Goal: Task Accomplishment & Management: Manage account settings

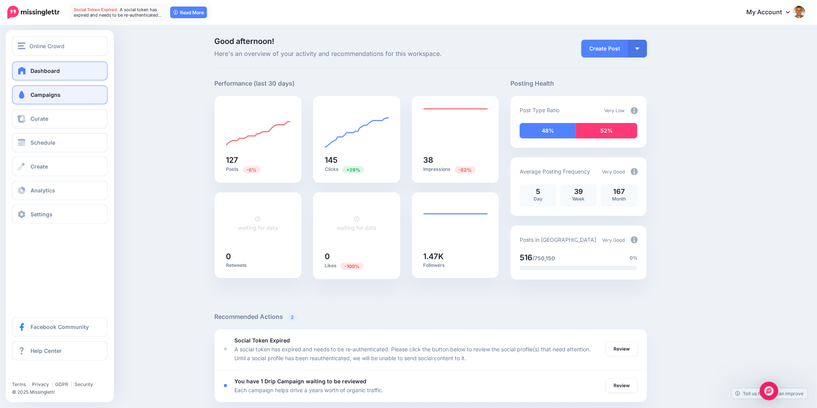
click at [22, 96] on span at bounding box center [22, 95] width 10 height 8
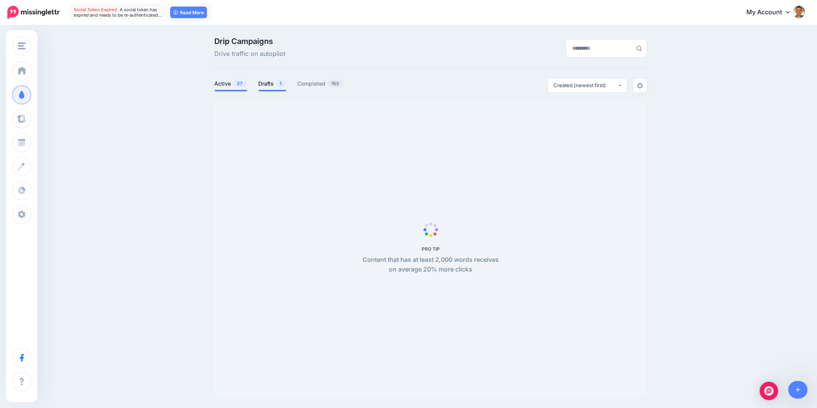
click at [271, 82] on link "Drafts 1" at bounding box center [272, 83] width 27 height 9
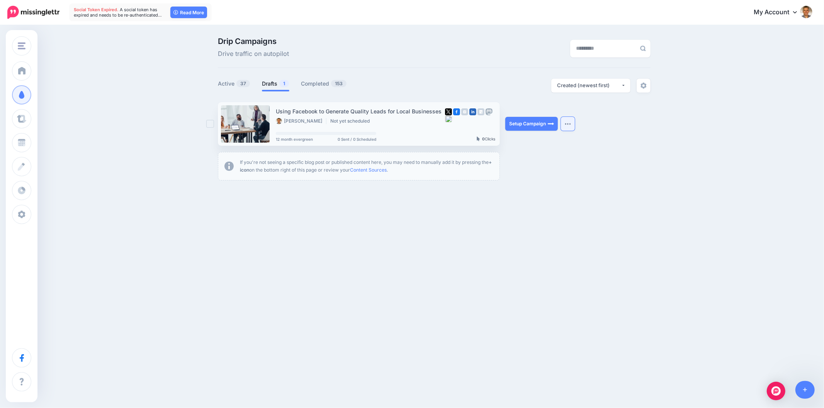
click at [571, 131] on button "button" at bounding box center [568, 124] width 14 height 14
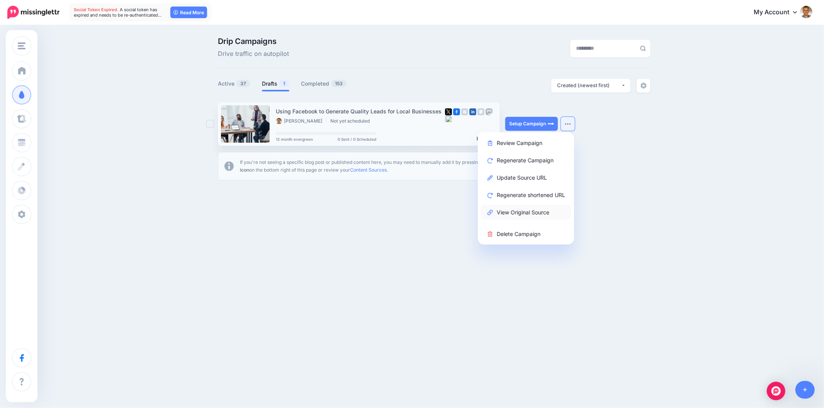
click at [524, 214] on link "View Original Source" at bounding box center [526, 212] width 90 height 15
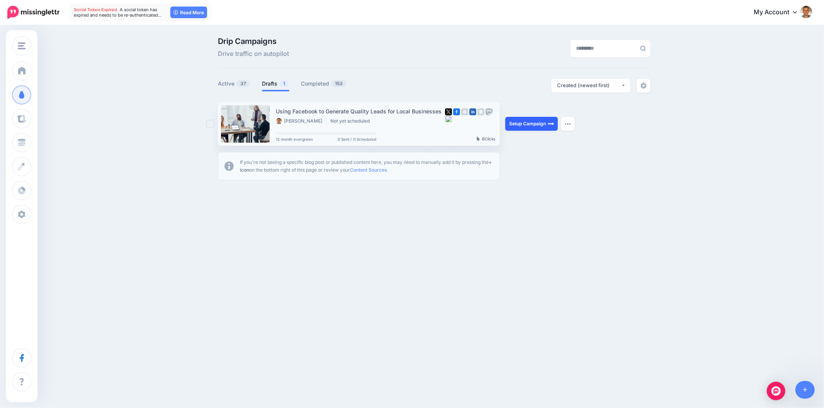
click at [543, 127] on link "Setup Campaign" at bounding box center [531, 124] width 53 height 14
click at [536, 125] on link "Setup Campaign" at bounding box center [531, 124] width 53 height 14
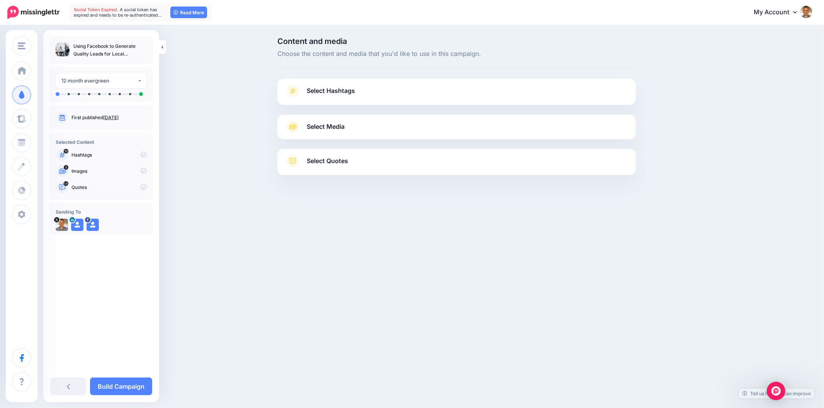
click at [356, 93] on link "Select Hashtags" at bounding box center [456, 95] width 343 height 20
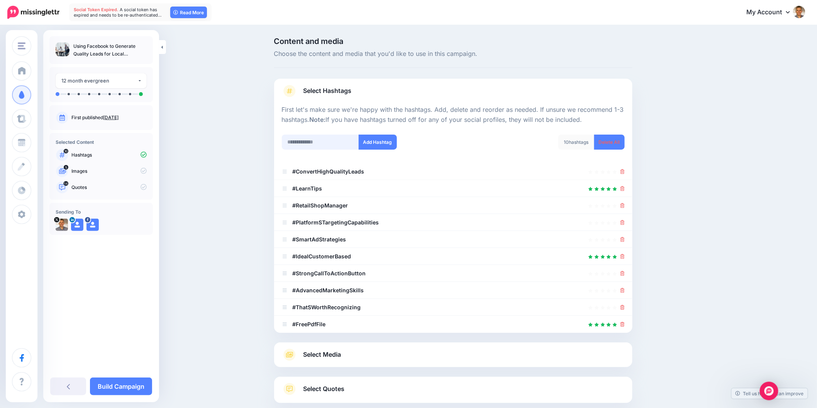
click at [330, 144] on input "text" at bounding box center [320, 142] width 77 height 15
type input "**********"
click at [380, 141] on button "Add Hashtag" at bounding box center [378, 142] width 38 height 15
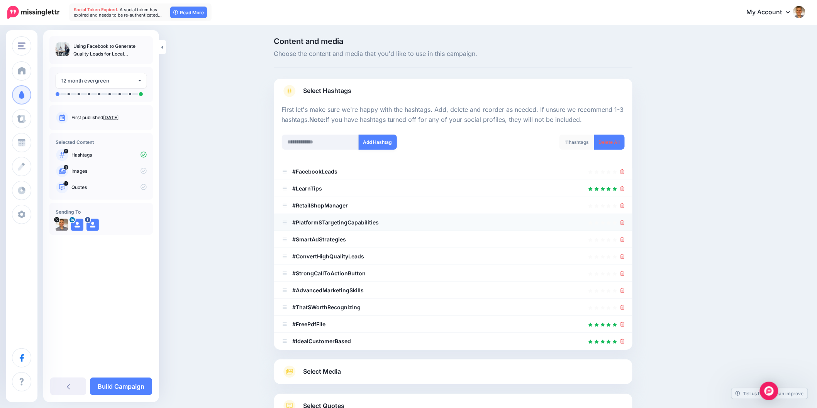
scroll to position [62, 0]
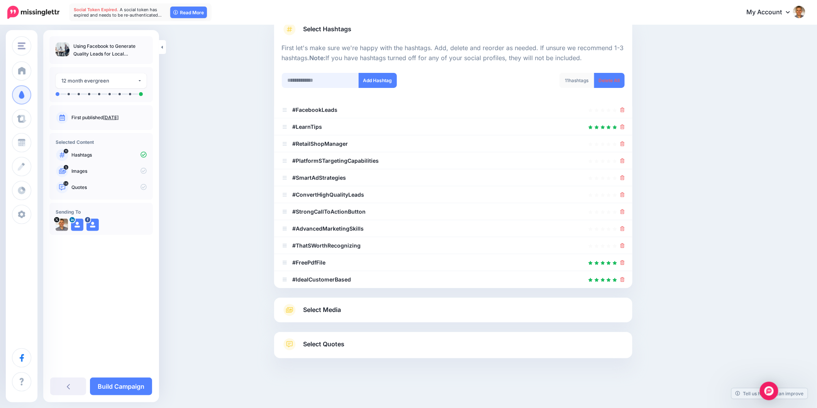
click at [327, 82] on input "text" at bounding box center [320, 80] width 77 height 15
type input "**********"
click at [384, 91] on div "**********" at bounding box center [364, 85] width 177 height 25
click at [384, 77] on button "Add Hashtag" at bounding box center [378, 80] width 38 height 15
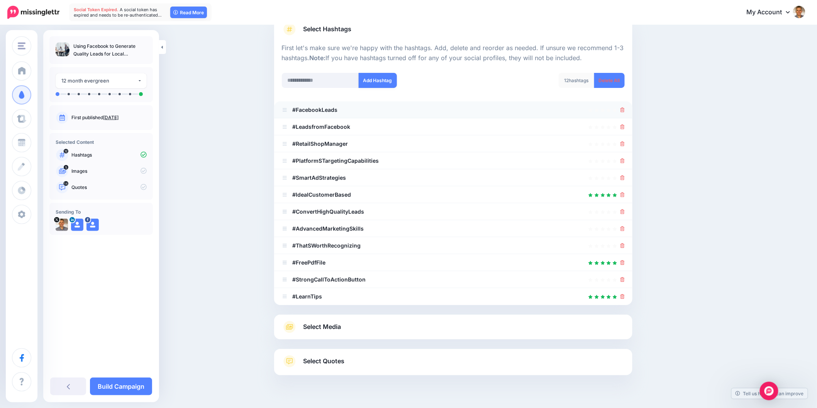
scroll to position [78, 0]
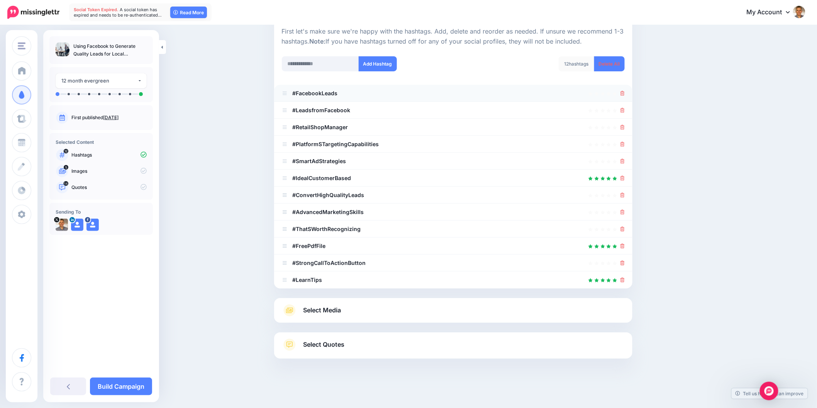
click at [624, 91] on icon at bounding box center [622, 93] width 4 height 5
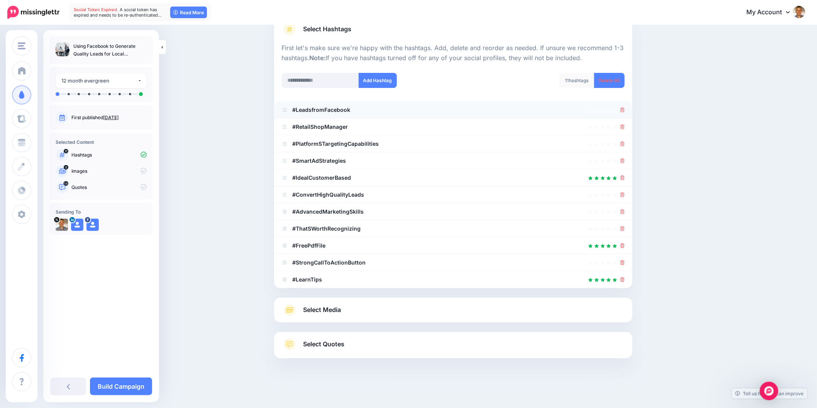
click at [625, 112] on link at bounding box center [622, 110] width 4 height 7
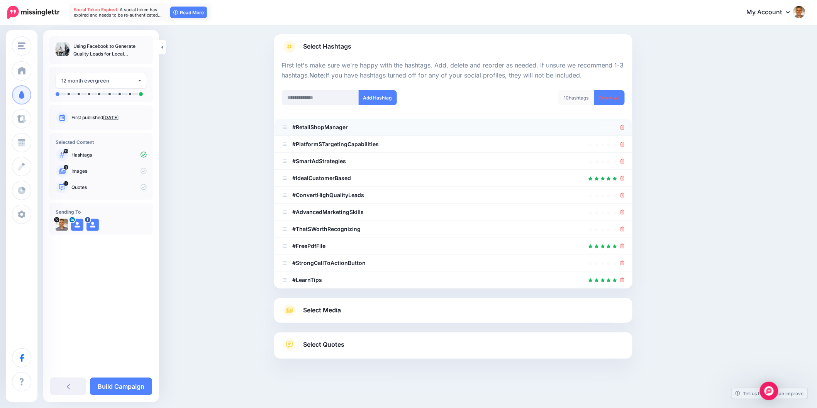
click at [625, 127] on icon at bounding box center [622, 127] width 4 height 5
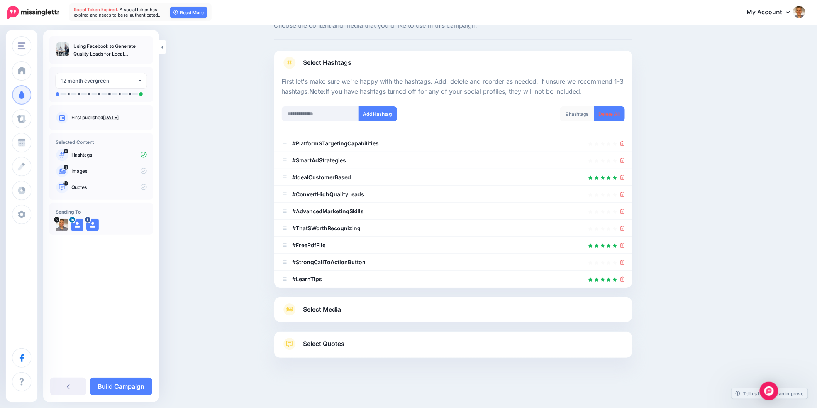
scroll to position [28, 0]
click at [625, 143] on icon at bounding box center [622, 144] width 4 height 5
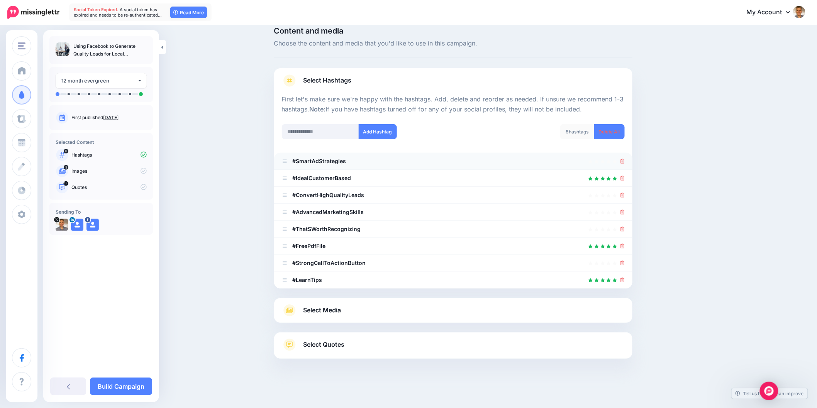
click at [625, 161] on icon at bounding box center [622, 161] width 4 height 5
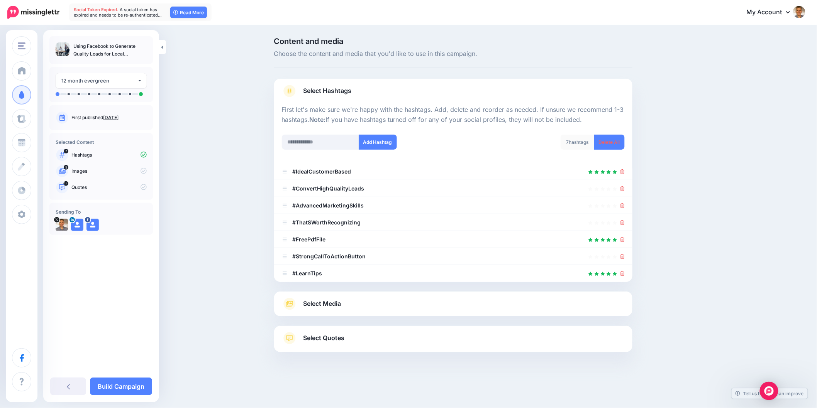
scroll to position [0, 0]
click at [627, 205] on icon at bounding box center [626, 205] width 4 height 5
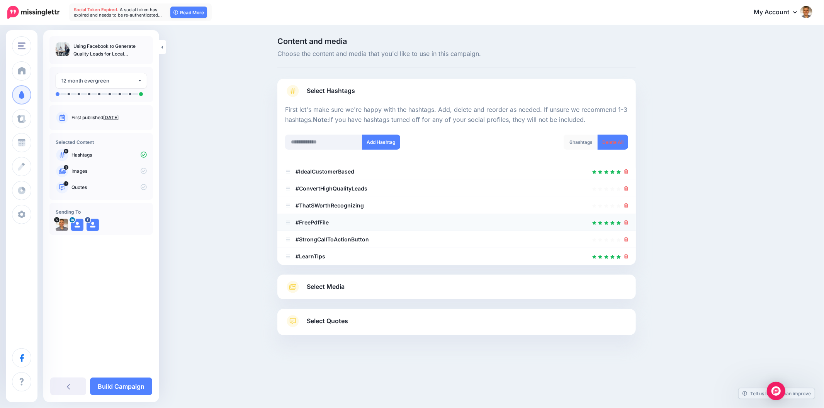
click at [627, 224] on icon at bounding box center [626, 222] width 4 height 5
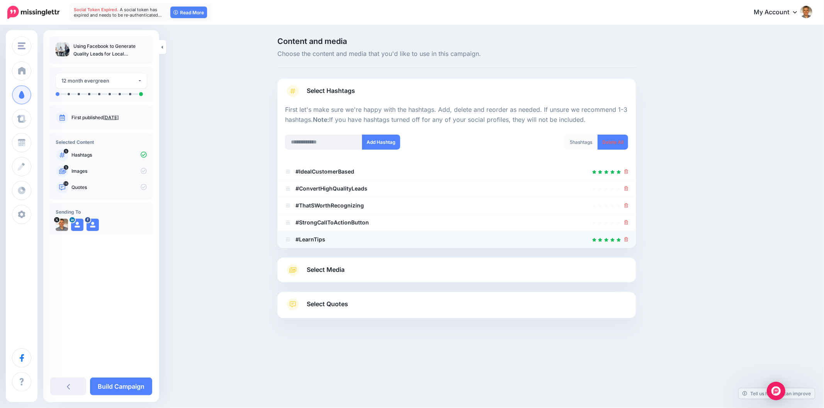
click at [627, 237] on icon at bounding box center [626, 239] width 4 height 5
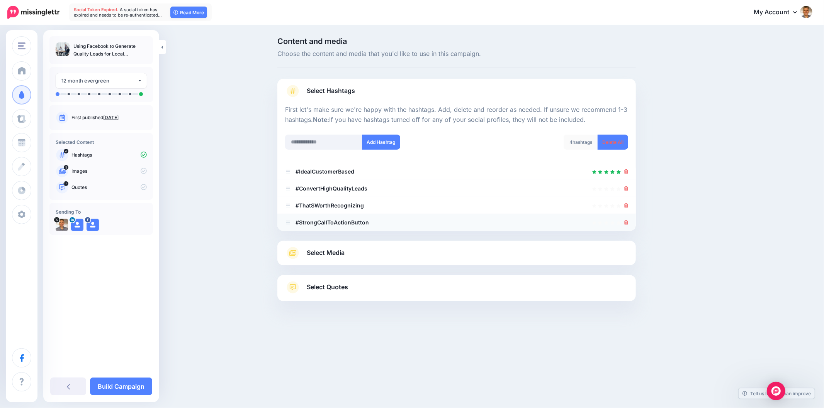
click at [627, 225] on link at bounding box center [626, 222] width 4 height 7
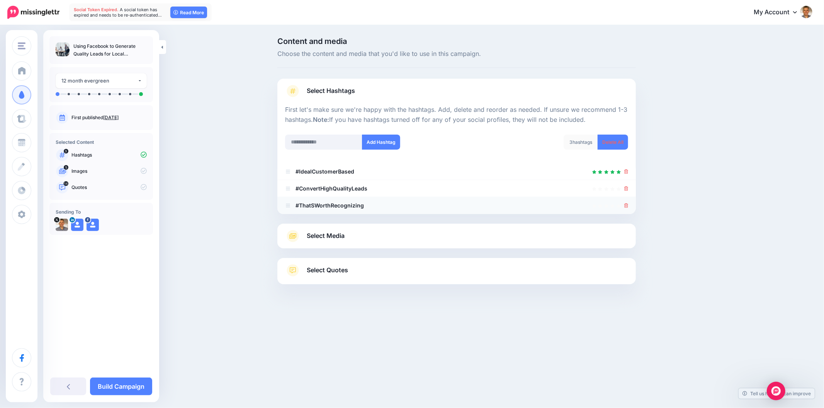
click at [627, 206] on icon at bounding box center [626, 205] width 4 height 5
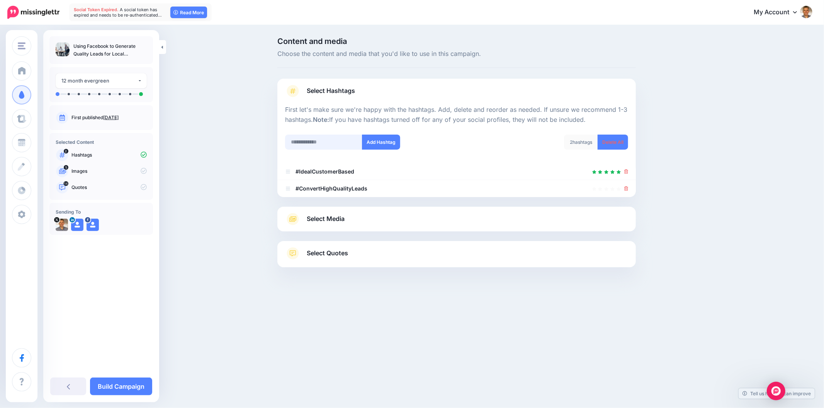
click at [323, 141] on input "text" at bounding box center [323, 142] width 77 height 15
type input "**********"
click at [375, 140] on button "Add Hashtag" at bounding box center [381, 142] width 38 height 15
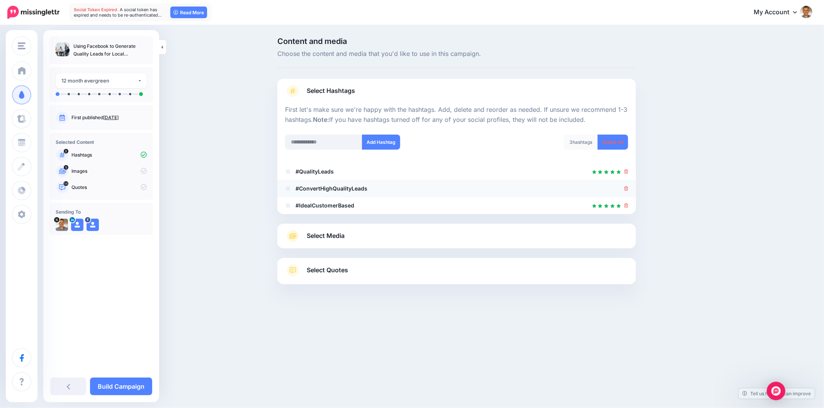
click at [625, 186] on icon at bounding box center [626, 188] width 4 height 5
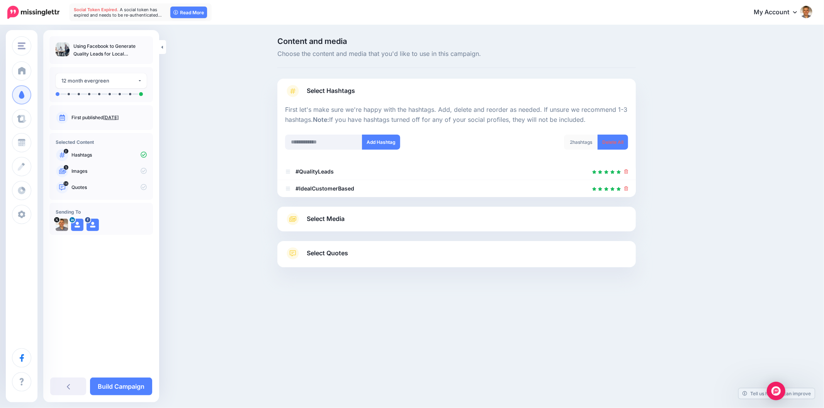
drag, startPoint x: 627, startPoint y: 190, endPoint x: 651, endPoint y: 190, distance: 23.9
click at [627, 190] on icon at bounding box center [626, 188] width 4 height 5
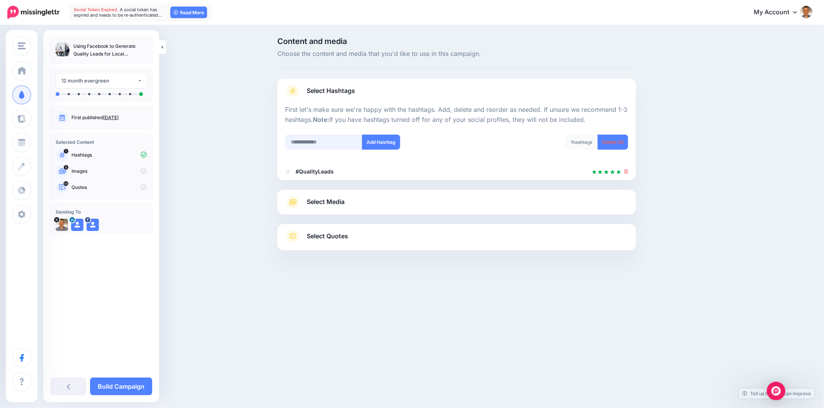
click at [331, 145] on input "text" at bounding box center [323, 142] width 77 height 15
paste input "********"
type input "**********"
click at [388, 143] on button "Add Hashtag" at bounding box center [381, 142] width 38 height 15
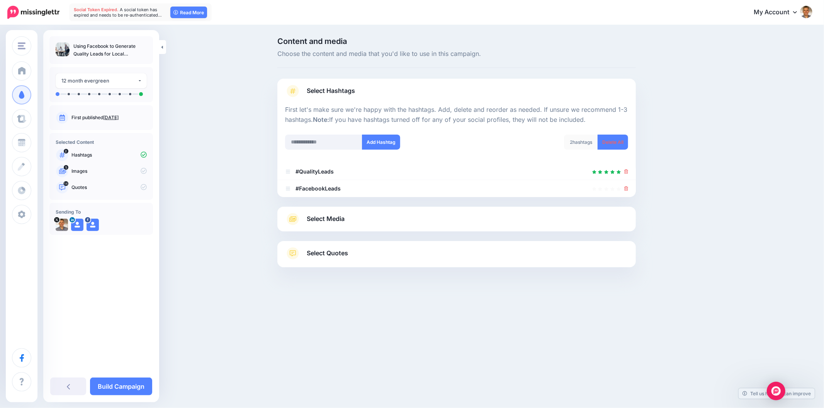
click at [344, 221] on span "Select Media" at bounding box center [326, 219] width 38 height 10
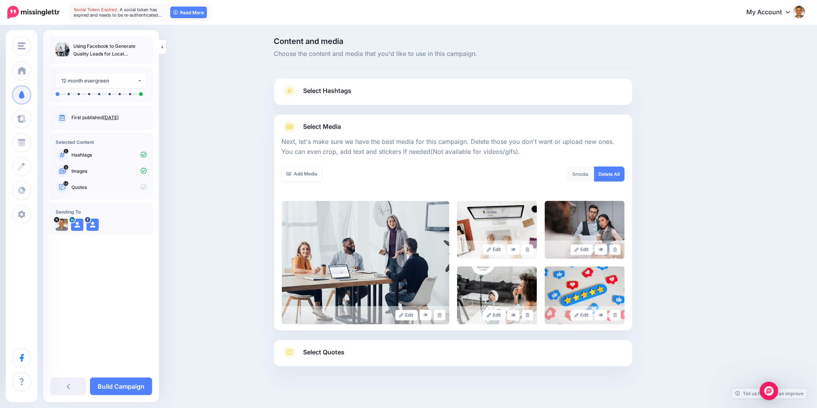
click at [506, 341] on div "Select Quotes Choose your favourite quotes or go with our recommendations. The …" at bounding box center [453, 354] width 358 height 26
click at [345, 354] on span "Select Quotes" at bounding box center [323, 352] width 41 height 10
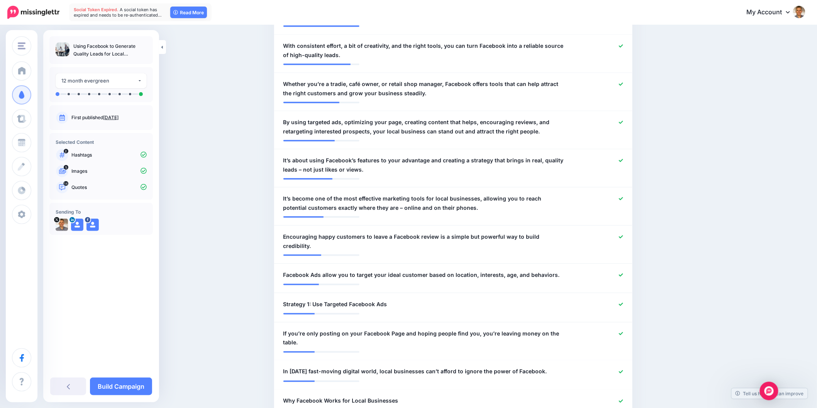
scroll to position [300, 0]
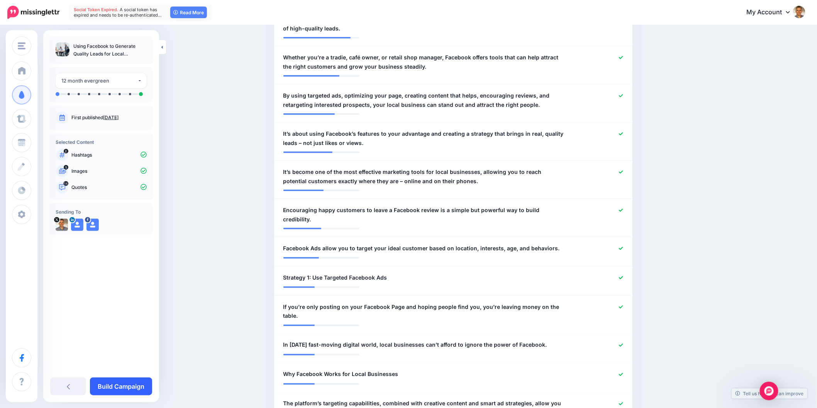
click at [137, 386] on link "Build Campaign" at bounding box center [121, 387] width 62 height 18
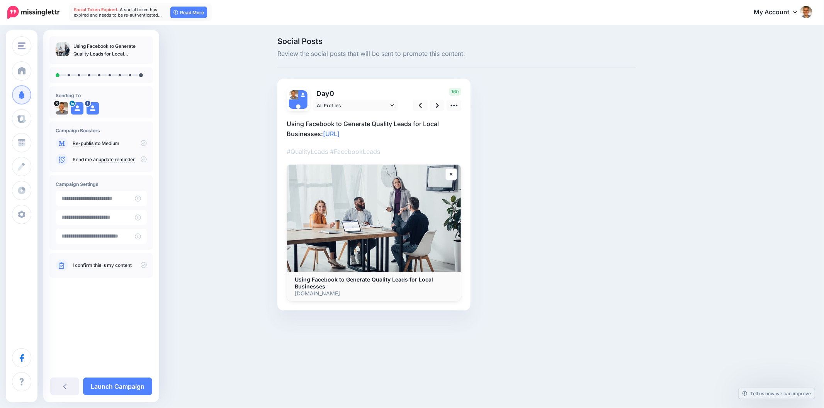
click at [630, 163] on div "Social Posts Review the social posts that will be sent to promote this content.…" at bounding box center [456, 185] width 370 height 297
drag, startPoint x: 666, startPoint y: 188, endPoint x: 577, endPoint y: 147, distance: 97.4
click at [666, 188] on div "Social Posts Review the social posts that will be sent to promote this content.…" at bounding box center [493, 185] width 444 height 297
click at [440, 110] on link at bounding box center [437, 105] width 15 height 11
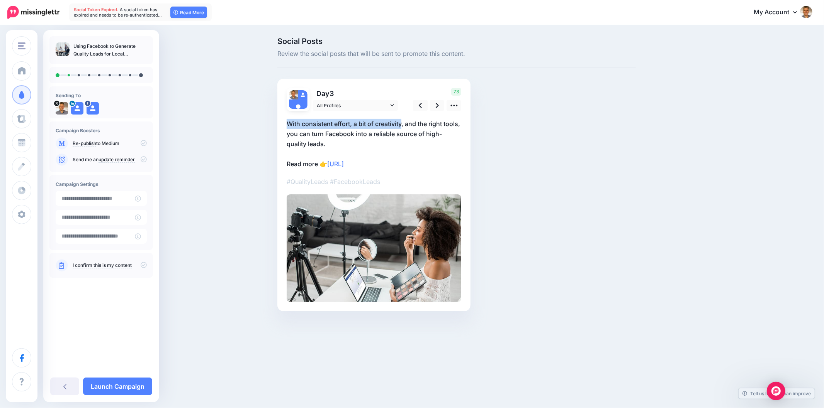
drag, startPoint x: 283, startPoint y: 125, endPoint x: 403, endPoint y: 125, distance: 119.7
click at [403, 125] on div "Day 3 All Profiles" at bounding box center [373, 195] width 193 height 233
copy p "With consistent effort, a bit of creativity"
click at [448, 106] on link at bounding box center [453, 105] width 15 height 11
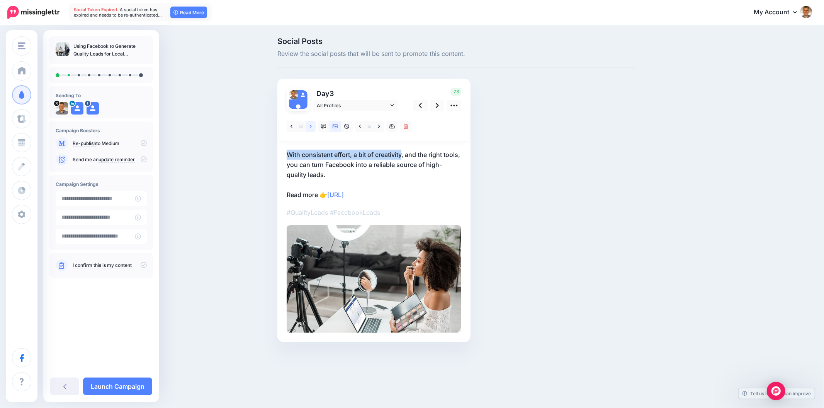
click at [313, 126] on link at bounding box center [311, 126] width 10 height 11
click at [310, 128] on icon at bounding box center [311, 126] width 2 height 5
click at [311, 125] on icon at bounding box center [311, 126] width 2 height 5
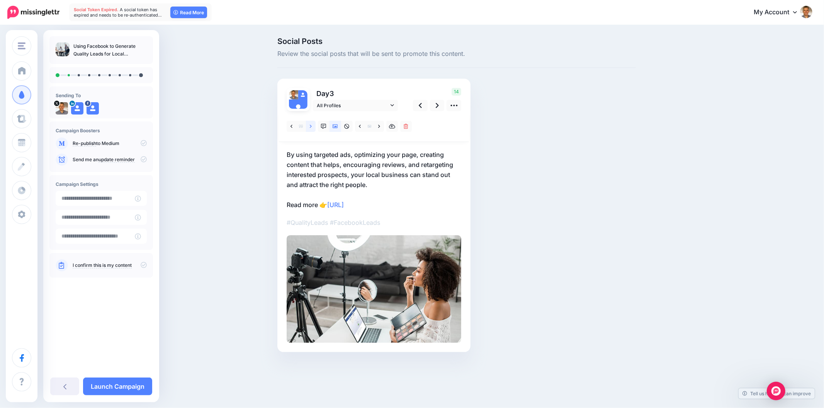
click at [308, 123] on link at bounding box center [311, 126] width 10 height 11
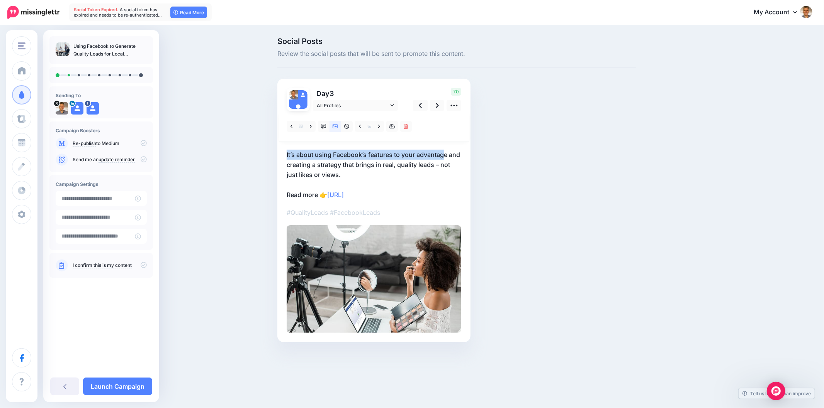
drag, startPoint x: 284, startPoint y: 153, endPoint x: 444, endPoint y: 150, distance: 160.7
click at [444, 150] on div "Day 3 All Profiles" at bounding box center [373, 211] width 193 height 264
copy p "It’s about using Facebook’s features to your advantag"
click at [380, 125] on link at bounding box center [379, 126] width 10 height 11
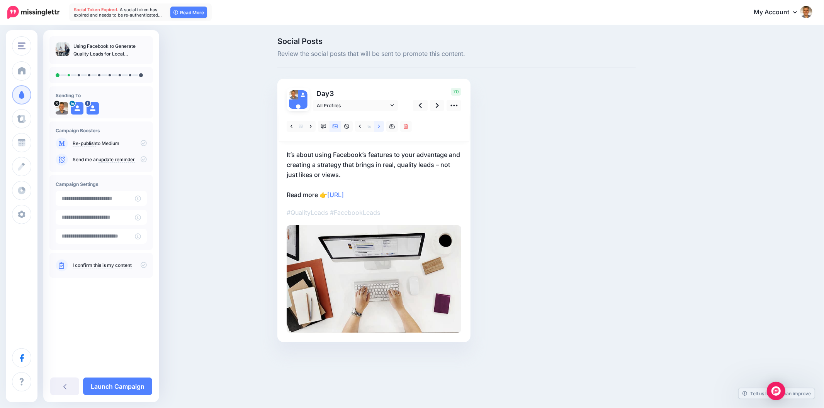
click at [380, 126] on link at bounding box center [379, 126] width 10 height 11
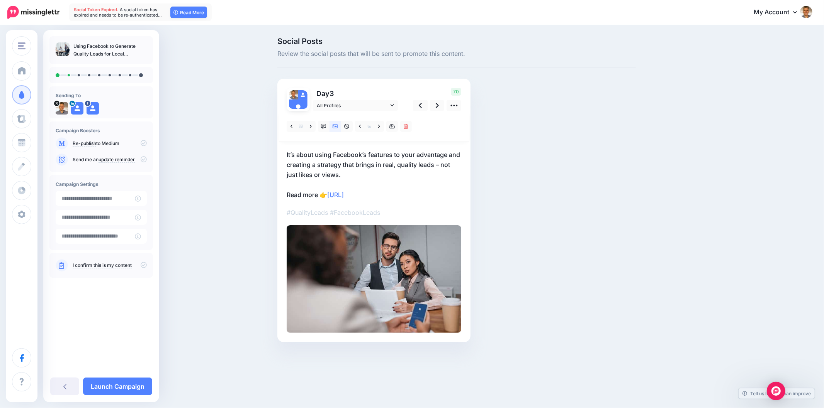
click at [481, 150] on div "Social Posts Review the social posts that will be sent to promote this content.…" at bounding box center [456, 201] width 370 height 328
click at [605, 193] on div "Social Posts Review the social posts that will be sent to promote this content.…" at bounding box center [456, 201] width 370 height 328
click at [626, 244] on div "Social Posts Review the social posts that will be sent to promote this content.…" at bounding box center [456, 201] width 370 height 328
click at [437, 103] on icon at bounding box center [437, 106] width 3 height 8
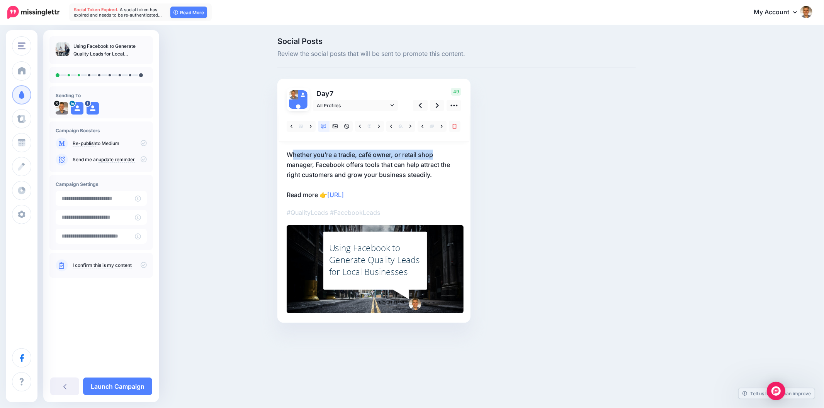
drag, startPoint x: 290, startPoint y: 156, endPoint x: 448, endPoint y: 156, distance: 157.9
click at [448, 156] on p "Whether you’re a tradie, café owner, or retail shop manager, Facebook offers to…" at bounding box center [373, 175] width 175 height 50
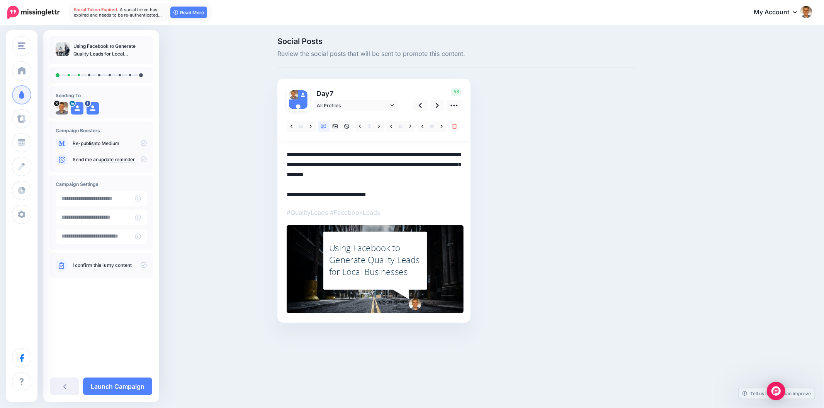
click at [275, 150] on div "Social Posts Review the social posts that will be sent to promote this content.…" at bounding box center [456, 191] width 370 height 309
drag, startPoint x: 283, startPoint y: 155, endPoint x: 434, endPoint y: 156, distance: 151.0
click at [431, 156] on div "Day 7 All Profiles" at bounding box center [373, 201] width 193 height 244
drag, startPoint x: 435, startPoint y: 156, endPoint x: 232, endPoint y: 152, distance: 202.7
click at [232, 152] on div "Social Posts Review the social posts that will be sent to promote this content.…" at bounding box center [412, 192] width 824 height 332
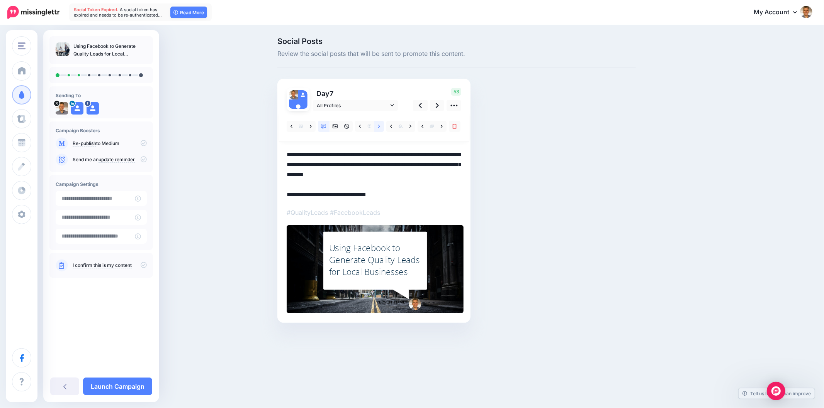
click at [375, 127] on link at bounding box center [379, 126] width 10 height 11
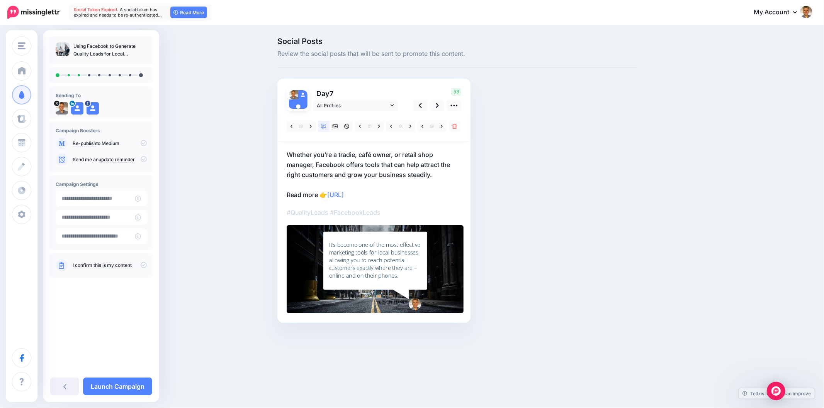
click at [596, 228] on div "Social Posts Review the social posts that will be sent to promote this content.…" at bounding box center [456, 191] width 370 height 309
click at [307, 125] on link at bounding box center [311, 126] width 10 height 11
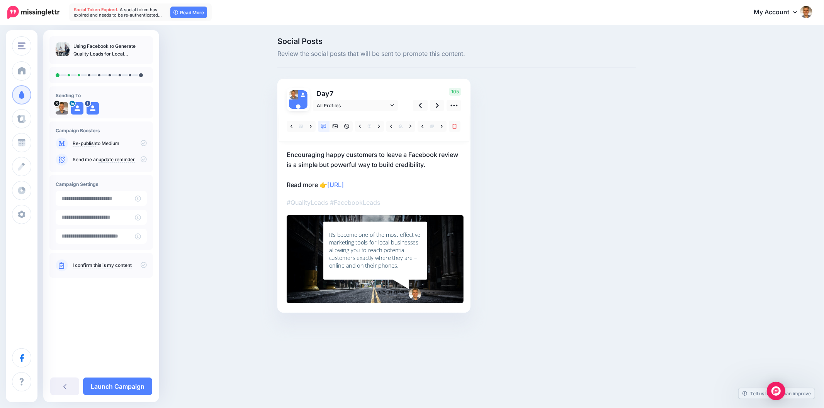
click at [600, 219] on div "Social Posts Review the social posts that will be sent to promote this content.…" at bounding box center [456, 186] width 370 height 299
drag, startPoint x: 283, startPoint y: 156, endPoint x: 460, endPoint y: 158, distance: 176.8
click at [460, 158] on div "Day 7 All Profiles" at bounding box center [373, 196] width 193 height 234
copy p "Encouraging happy customers to leave a Facebook review"
drag, startPoint x: 647, startPoint y: 193, endPoint x: 610, endPoint y: 190, distance: 37.2
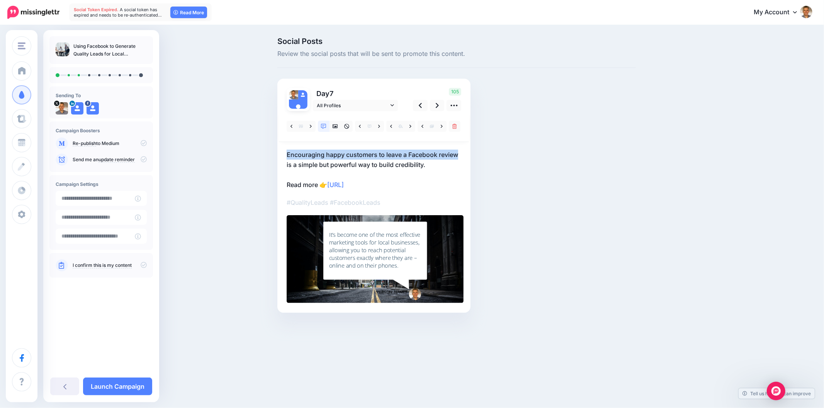
click at [647, 193] on div "Social Posts Review the social posts that will be sent to promote this content.…" at bounding box center [493, 186] width 444 height 299
click at [410, 129] on link at bounding box center [410, 126] width 10 height 11
click at [336, 125] on icon at bounding box center [334, 126] width 5 height 5
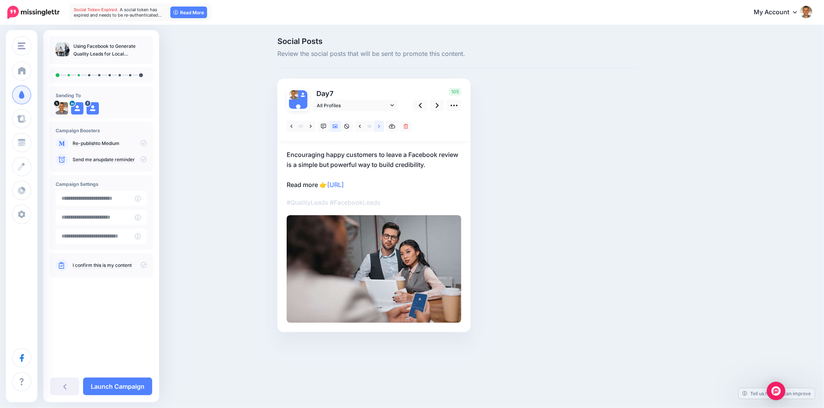
click at [376, 128] on link at bounding box center [379, 126] width 10 height 11
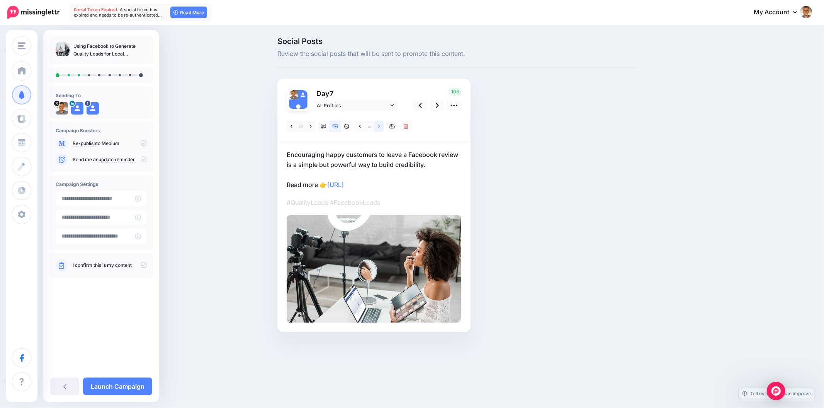
click at [376, 128] on link at bounding box center [379, 126] width 10 height 11
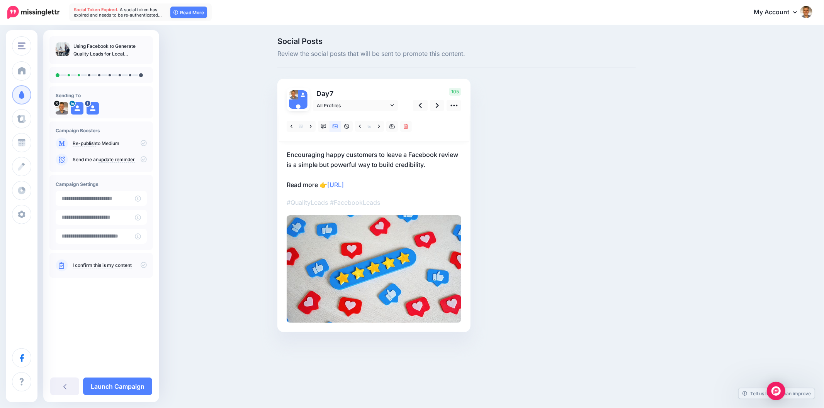
click at [624, 177] on div "Social Posts Review the social posts that will be sent to promote this content.…" at bounding box center [456, 196] width 370 height 318
click at [751, 232] on div "Social Posts Review the social posts that will be sent to promote this content.…" at bounding box center [412, 196] width 824 height 341
click at [433, 105] on link at bounding box center [437, 105] width 15 height 11
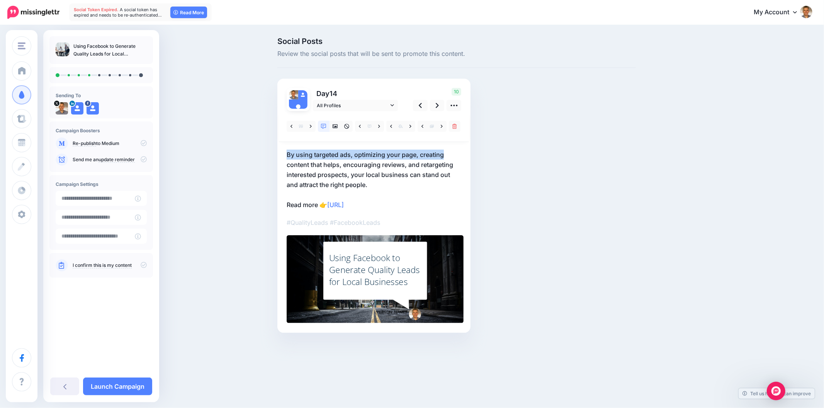
drag, startPoint x: 307, startPoint y: 156, endPoint x: 457, endPoint y: 153, distance: 149.8
click at [457, 153] on div "Day 14 All Profiles" at bounding box center [373, 206] width 193 height 254
copy p "By using targeted ads, optimizing your page, creating"
click at [314, 124] on link at bounding box center [311, 126] width 10 height 11
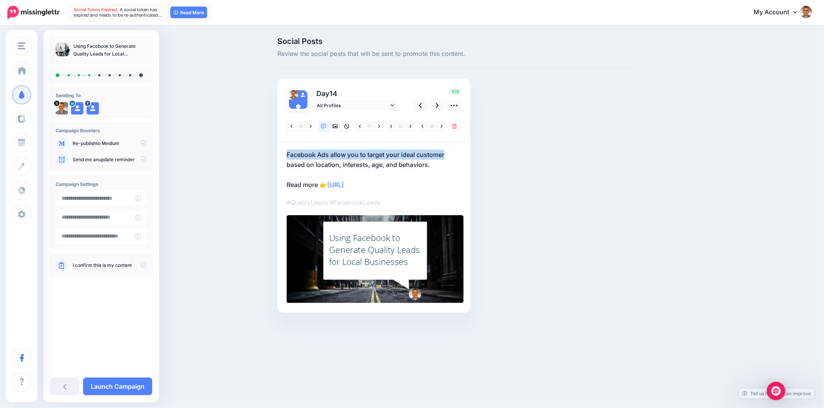
drag, startPoint x: 284, startPoint y: 156, endPoint x: 491, endPoint y: 155, distance: 207.3
click at [490, 156] on div "Social Posts Review the social posts that will be sent to promote this content.…" at bounding box center [456, 186] width 370 height 299
copy p "Facebook Ads allow you to target your ideal customer"
click at [387, 255] on div "Using Facebook to Generate Quality Leads for Local Businesses" at bounding box center [375, 250] width 92 height 36
click at [0, 0] on textarea "**********" at bounding box center [0, 0] width 0 height 0
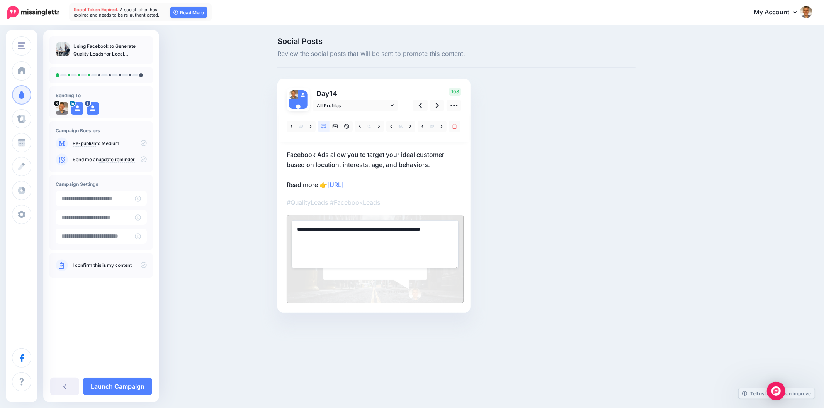
click at [387, 255] on textarea "**********" at bounding box center [375, 244] width 167 height 48
paste textarea
type textarea "**********"
click at [549, 232] on div "Social Posts Review the social posts that will be sent to promote this content.…" at bounding box center [456, 186] width 370 height 299
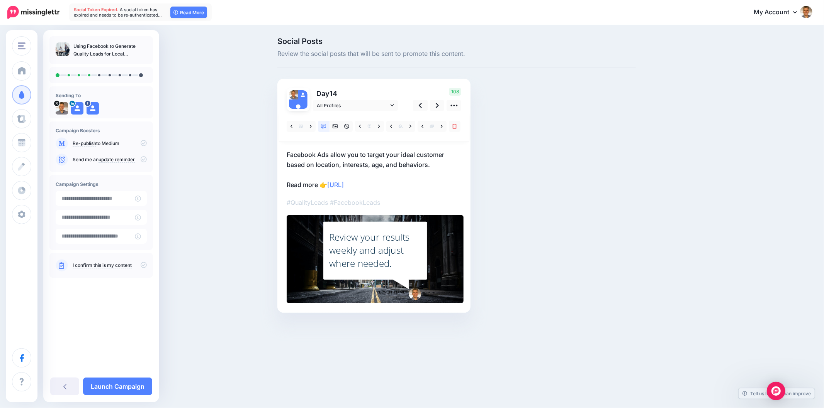
click at [557, 236] on div "Social Posts Review the social posts that will be sent to promote this content.…" at bounding box center [456, 186] width 370 height 299
drag, startPoint x: 785, startPoint y: 210, endPoint x: 804, endPoint y: 216, distance: 20.3
click at [785, 210] on div "Social Posts Review the social posts that will be sent to promote this content.…" at bounding box center [412, 187] width 824 height 322
drag, startPoint x: 651, startPoint y: 156, endPoint x: 644, endPoint y: 155, distance: 7.0
click at [649, 156] on div "Social Posts Review the social posts that will be sent to promote this content.…" at bounding box center [493, 186] width 444 height 299
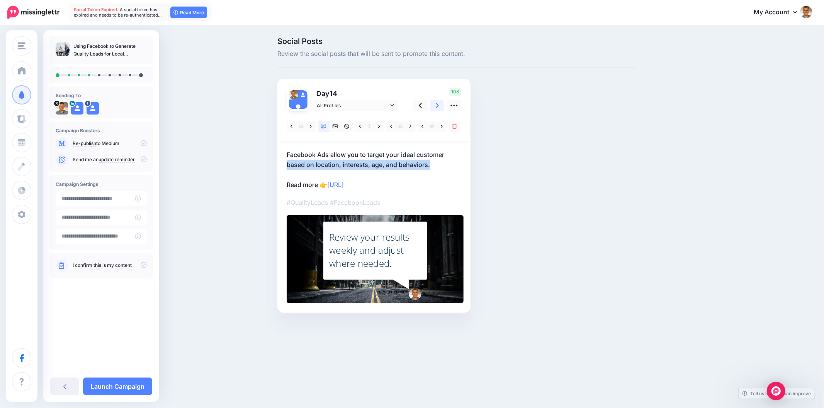
click at [436, 102] on icon at bounding box center [437, 106] width 3 height 8
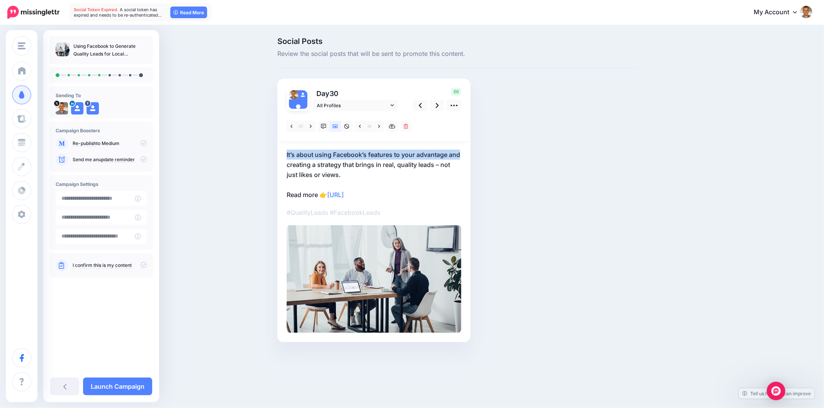
drag, startPoint x: 280, startPoint y: 154, endPoint x: 485, endPoint y: 153, distance: 204.2
click at [485, 153] on div "Social Posts Review the social posts that will be sent to promote this content.…" at bounding box center [456, 201] width 370 height 328
copy p "It’s about using Facebook’s features to your advantage and"
drag, startPoint x: 312, startPoint y: 125, endPoint x: 346, endPoint y: 124, distance: 34.8
click at [312, 125] on link at bounding box center [311, 126] width 10 height 11
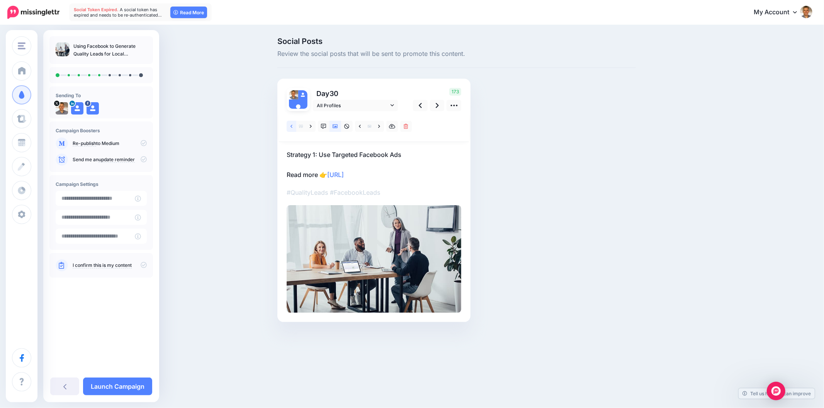
click at [286, 125] on link at bounding box center [291, 126] width 10 height 11
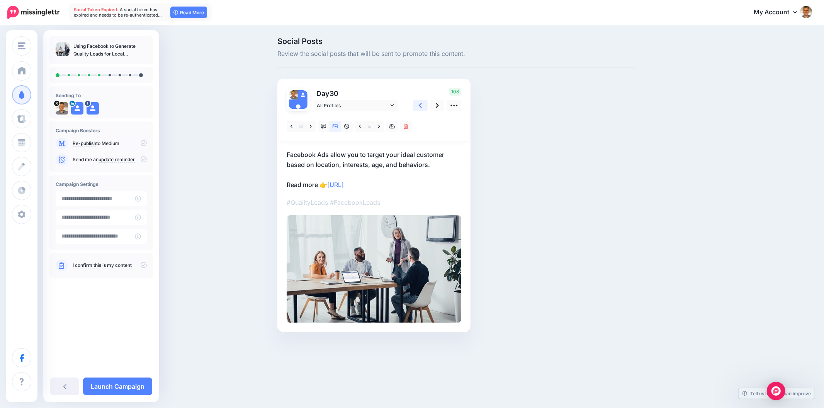
click at [416, 103] on link at bounding box center [420, 105] width 15 height 11
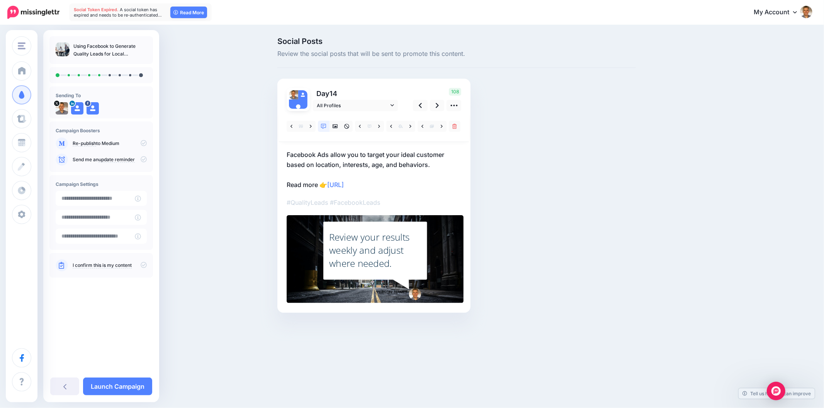
click at [369, 165] on p "Facebook Ads allow you to target your ideal customer based on location, interes…" at bounding box center [373, 170] width 175 height 40
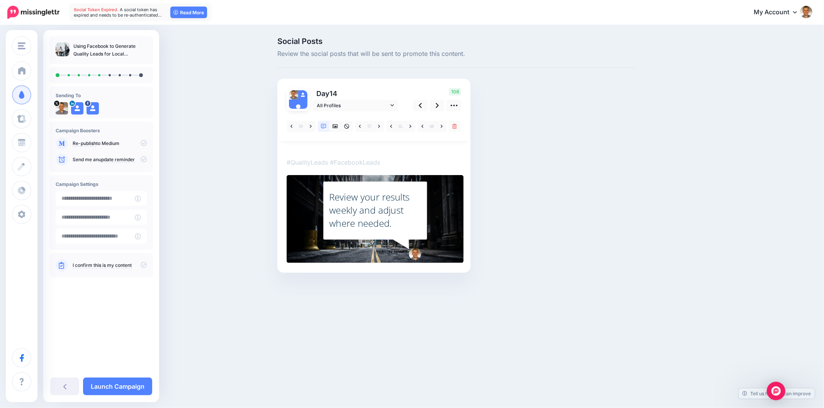
click at [286, 150] on textarea "**********" at bounding box center [286, 150] width 0 height 0
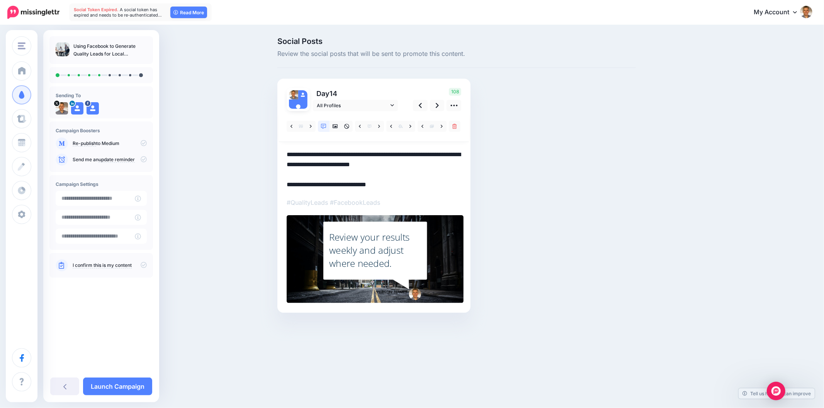
click at [368, 165] on textarea "**********" at bounding box center [373, 170] width 175 height 40
paste textarea
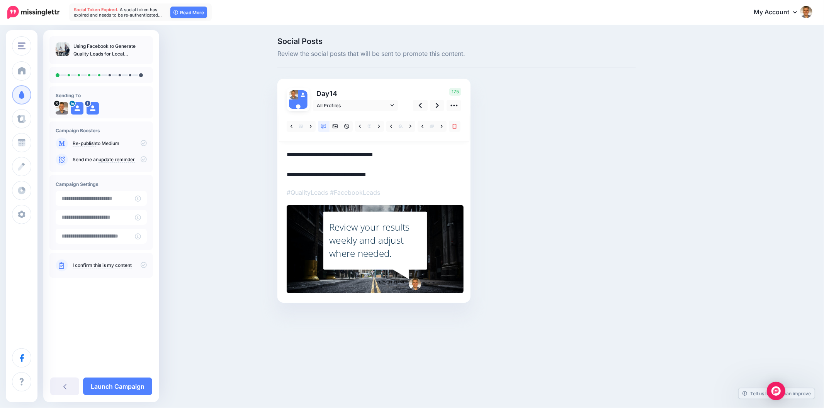
type textarea "**********"
click at [620, 216] on div "Social Posts Review the social posts that will be sent to promote this content.…" at bounding box center [456, 181] width 370 height 289
click at [372, 236] on div "Review your results weekly and adjust where needed." at bounding box center [375, 239] width 92 height 39
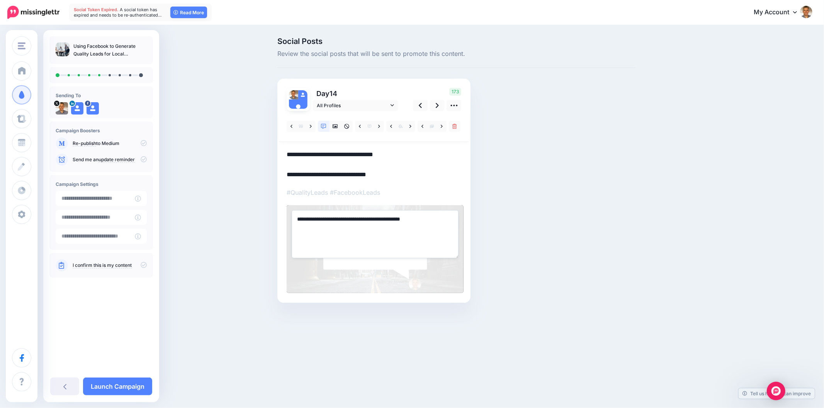
click at [372, 236] on textarea "**********" at bounding box center [375, 234] width 167 height 48
paste textarea "**********"
drag, startPoint x: 297, startPoint y: 219, endPoint x: 315, endPoint y: 227, distance: 19.6
click at [297, 219] on textarea "**********" at bounding box center [375, 234] width 167 height 48
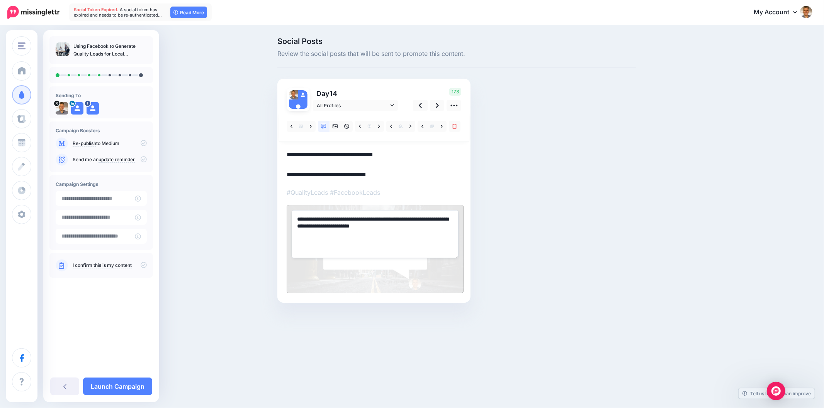
click at [496, 219] on div "Social Posts Review the social posts that will be sent to promote this content.…" at bounding box center [456, 181] width 370 height 289
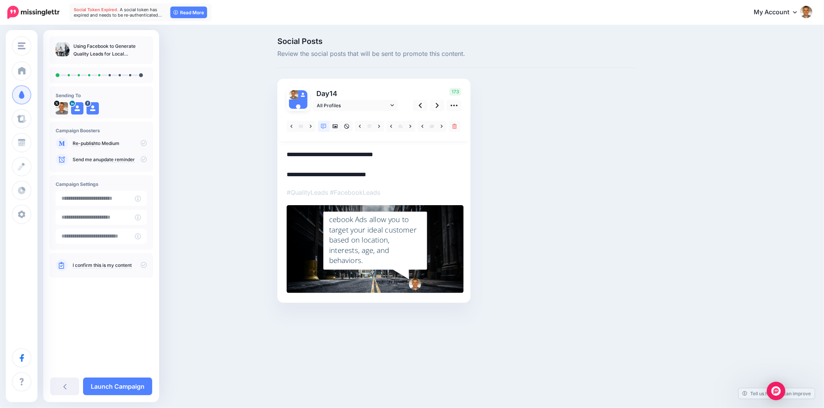
click at [372, 229] on div "cebook Ads allow you to target your ideal customer based on location, interests…" at bounding box center [375, 240] width 92 height 51
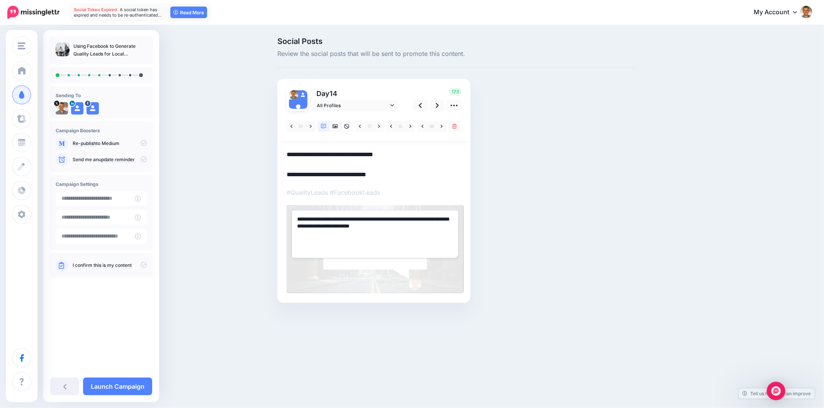
type textarea "**********"
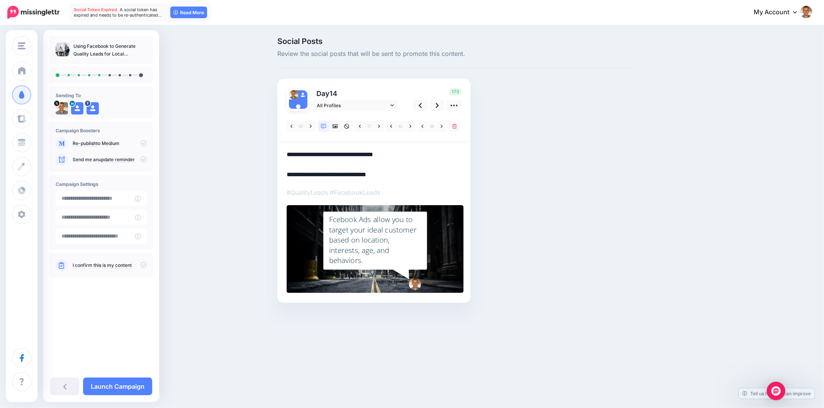
click at [580, 223] on div "Social Posts Review the social posts that will be sent to promote this content.…" at bounding box center [456, 181] width 370 height 289
drag, startPoint x: 708, startPoint y: 237, endPoint x: 735, endPoint y: 242, distance: 27.2
click at [708, 236] on div "Social Posts Review the social posts that will be sent to promote this content.…" at bounding box center [493, 181] width 444 height 289
drag, startPoint x: 437, startPoint y: 106, endPoint x: 619, endPoint y: 147, distance: 186.9
click at [436, 106] on icon at bounding box center [437, 106] width 3 height 8
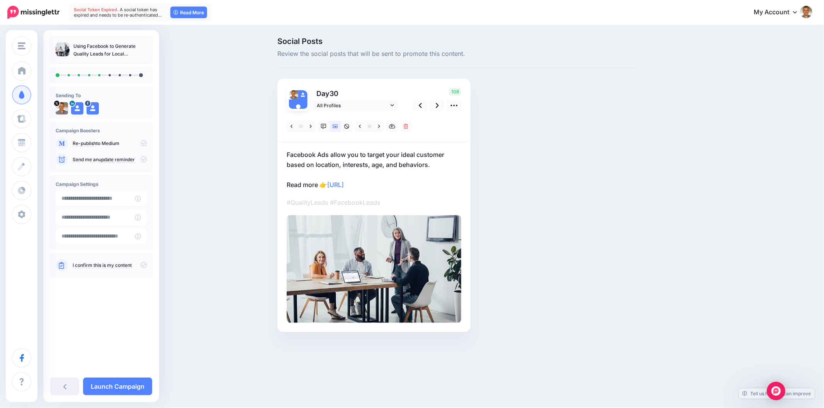
click at [354, 158] on p "Facebook Ads allow you to target your ideal customer based on location, interes…" at bounding box center [373, 170] width 175 height 40
click at [0, 0] on textarea "**********" at bounding box center [0, 0] width 0 height 0
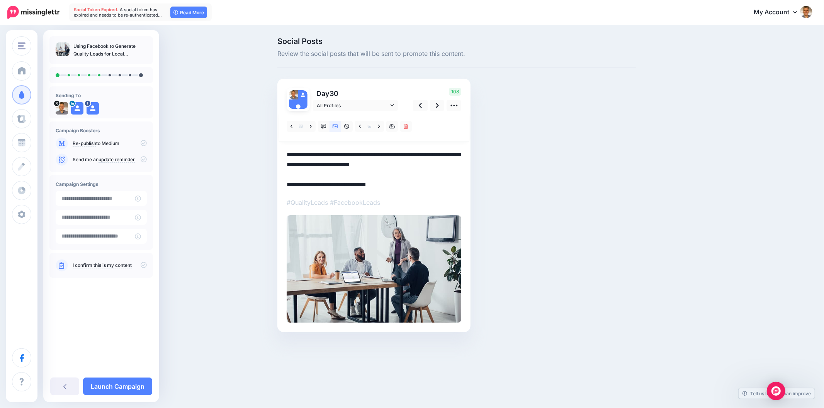
click at [354, 158] on textarea "**********" at bounding box center [373, 170] width 175 height 40
paste textarea
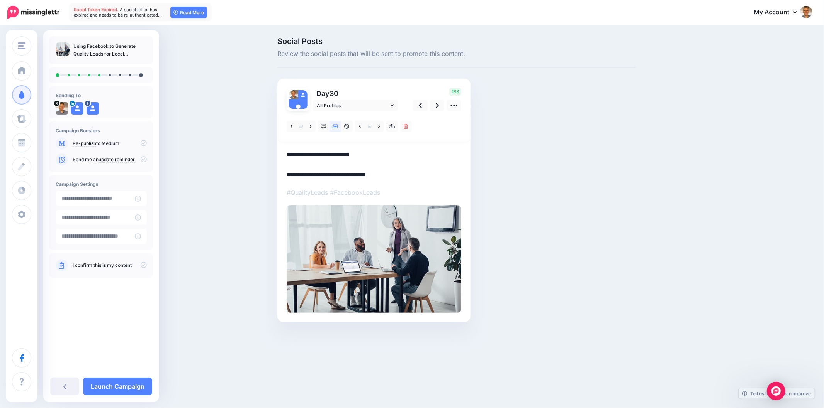
click at [341, 160] on textarea "**********" at bounding box center [373, 165] width 175 height 30
click at [340, 160] on textarea "**********" at bounding box center [373, 165] width 175 height 30
click at [339, 154] on textarea "**********" at bounding box center [373, 165] width 175 height 30
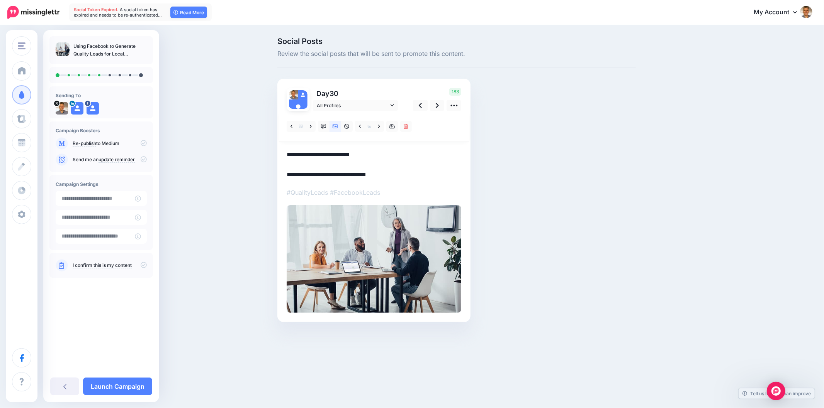
click at [339, 153] on textarea "**********" at bounding box center [373, 165] width 175 height 30
paste textarea "**********"
click at [325, 155] on textarea "**********" at bounding box center [373, 165] width 175 height 30
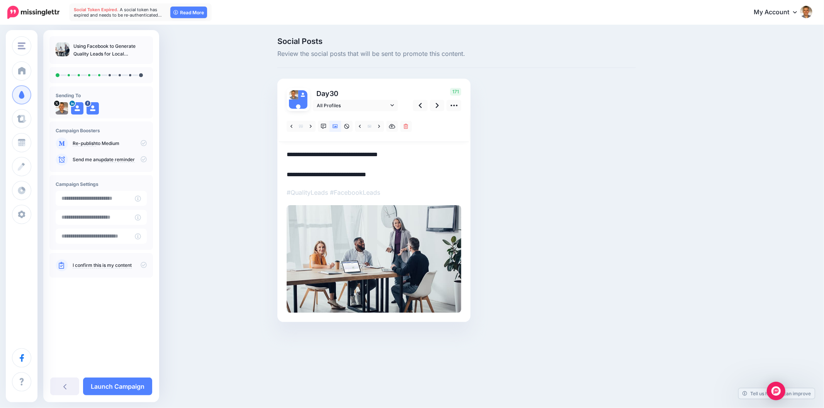
paste textarea "**********"
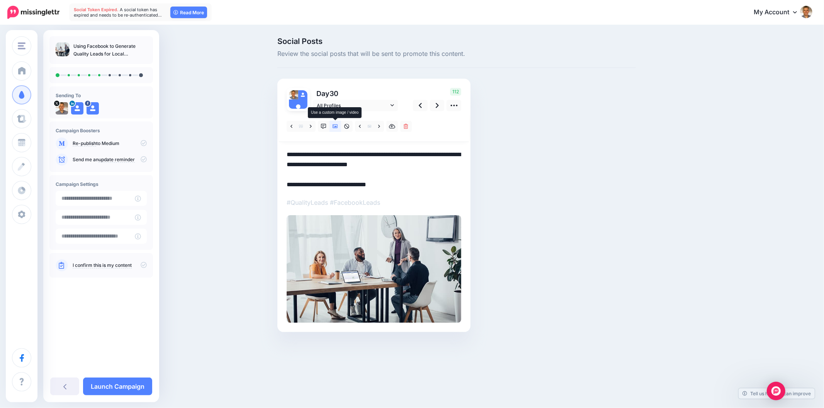
type textarea "**********"
click at [331, 125] on link at bounding box center [335, 126] width 12 height 11
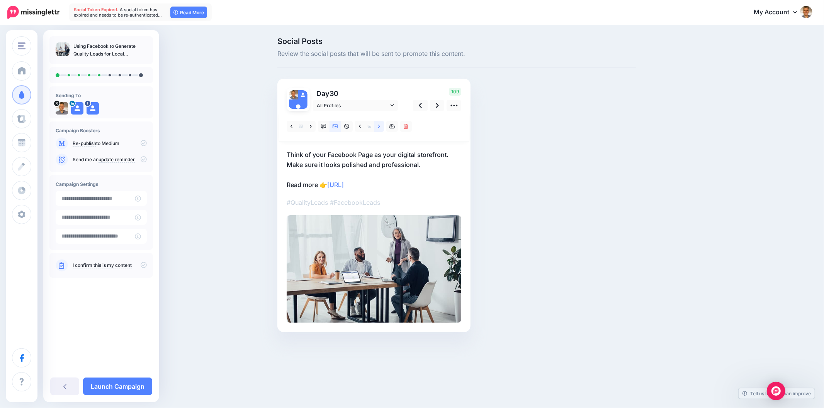
click at [376, 127] on link at bounding box center [379, 126] width 10 height 11
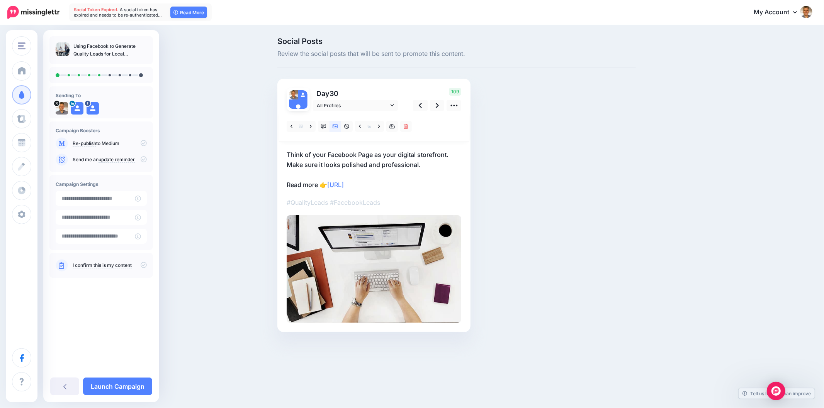
drag, startPoint x: 544, startPoint y: 171, endPoint x: 537, endPoint y: 174, distance: 7.3
click at [544, 171] on div "Social Posts Review the social posts that will be sent to promote this content.…" at bounding box center [456, 196] width 370 height 318
click at [628, 197] on div "Social Posts Review the social posts that will be sent to promote this content.…" at bounding box center [456, 196] width 370 height 318
click at [658, 191] on div "Social Posts Review the social posts that will be sent to promote this content.…" at bounding box center [493, 196] width 444 height 318
drag, startPoint x: 437, startPoint y: 104, endPoint x: 442, endPoint y: 108, distance: 5.7
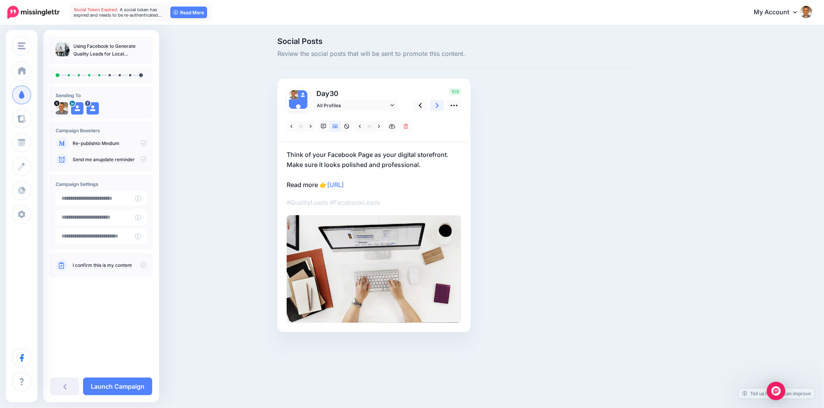
click at [438, 105] on icon at bounding box center [437, 106] width 3 height 8
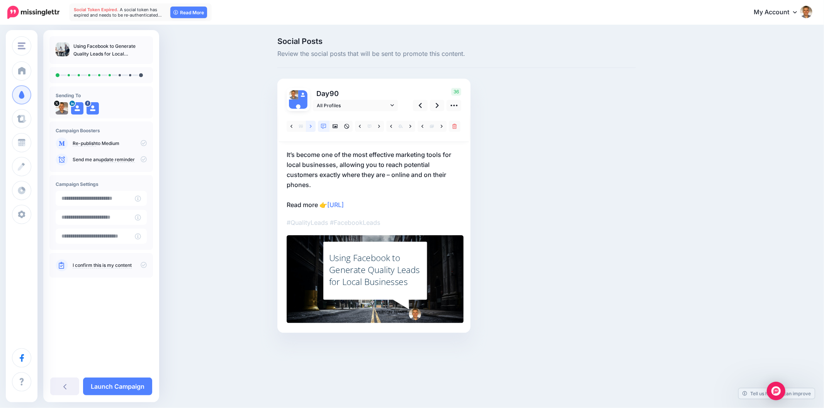
click at [309, 129] on link at bounding box center [311, 126] width 10 height 11
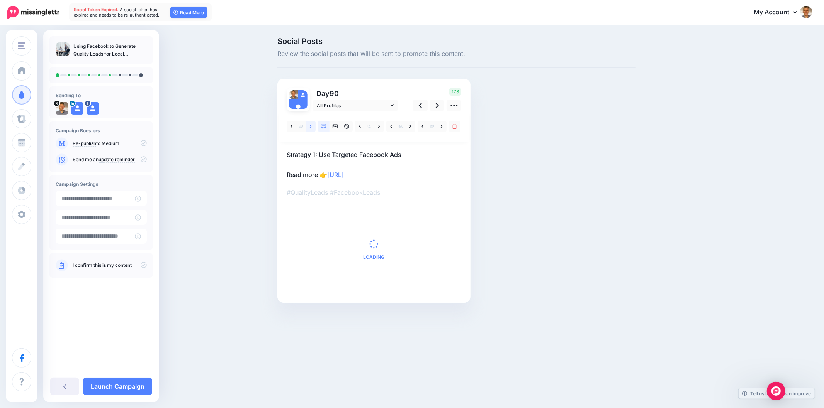
click at [309, 129] on link at bounding box center [311, 126] width 10 height 11
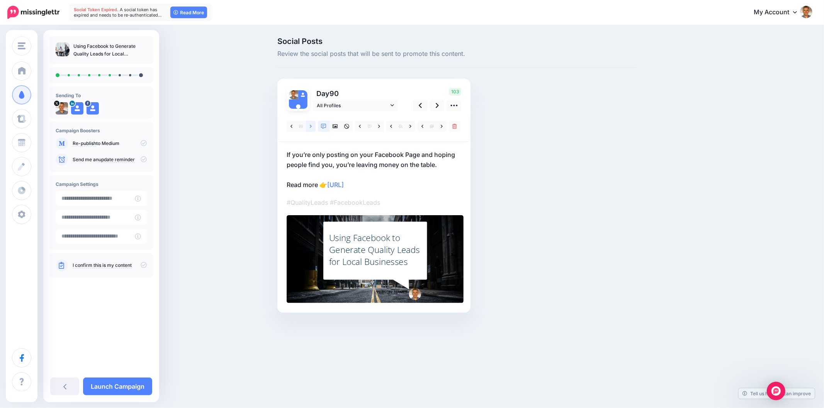
click at [310, 129] on link at bounding box center [311, 126] width 10 height 11
click at [586, 194] on div "Social Posts Review the social posts that will be sent to promote this content.…" at bounding box center [456, 186] width 370 height 299
drag, startPoint x: 286, startPoint y: 153, endPoint x: 472, endPoint y: 149, distance: 186.1
click at [469, 149] on div "Day 90 All Profiles" at bounding box center [373, 196] width 193 height 234
copy p "In today’s fast-moving digital world, local businesses can’t"
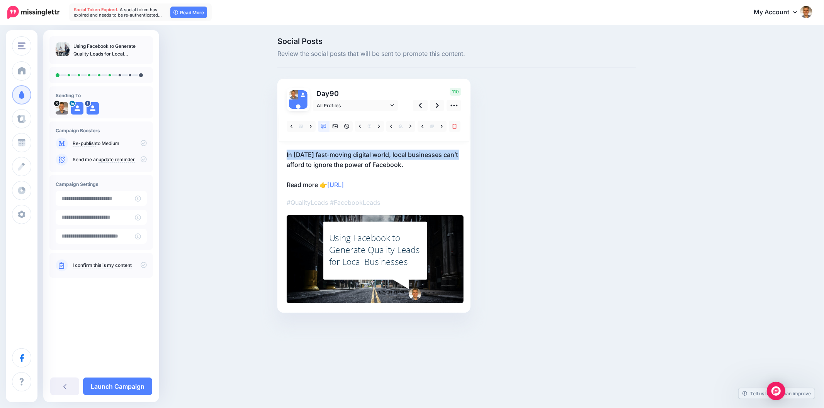
click at [390, 247] on div "Using Facebook to Generate Quality Leads for Local Businesses" at bounding box center [375, 250] width 92 height 36
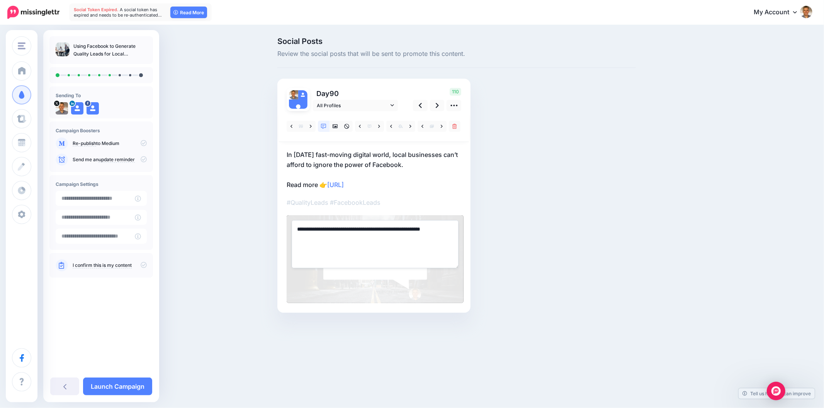
click at [358, 239] on textarea "**********" at bounding box center [375, 244] width 167 height 48
paste textarea "**********"
click at [300, 229] on textarea "**********" at bounding box center [375, 244] width 167 height 48
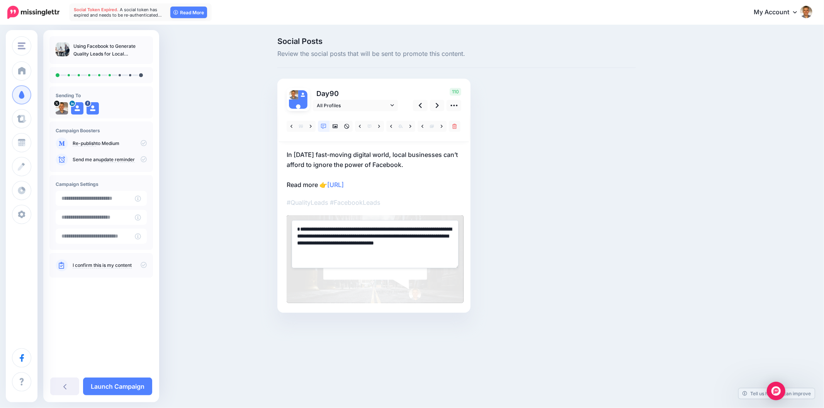
type textarea "**********"
click at [543, 236] on div "Social Posts Review the social posts that will be sent to promote this content.…" at bounding box center [456, 186] width 370 height 299
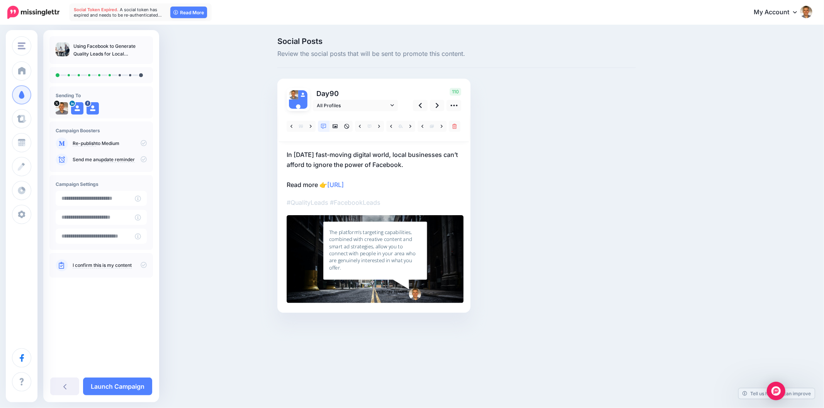
click at [564, 237] on div "Social Posts Review the social posts that will be sent to promote this content.…" at bounding box center [456, 186] width 370 height 299
drag, startPoint x: 528, startPoint y: 132, endPoint x: 488, endPoint y: 106, distance: 47.7
click at [528, 132] on div "Social Posts Review the social posts that will be sent to promote this content.…" at bounding box center [456, 186] width 370 height 299
click at [438, 108] on icon at bounding box center [437, 106] width 3 height 8
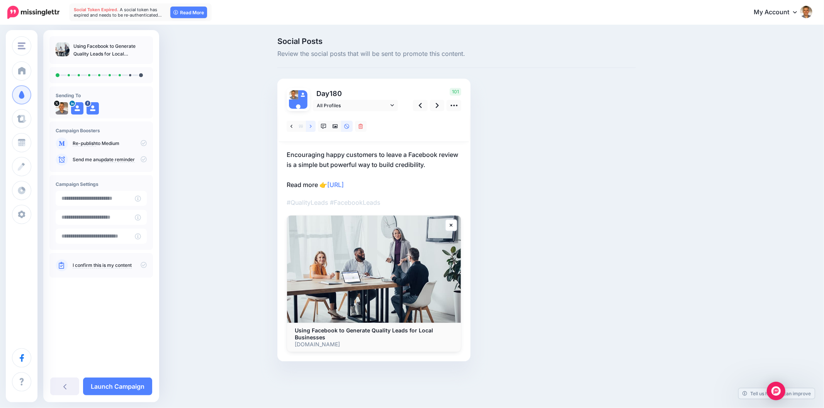
drag, startPoint x: 312, startPoint y: 127, endPoint x: 326, endPoint y: 136, distance: 16.4
click at [311, 127] on link at bounding box center [311, 126] width 10 height 11
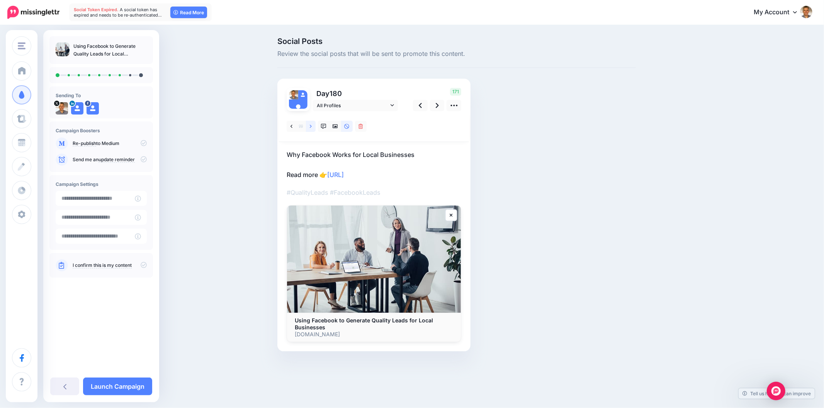
click at [311, 124] on icon at bounding box center [311, 126] width 2 height 5
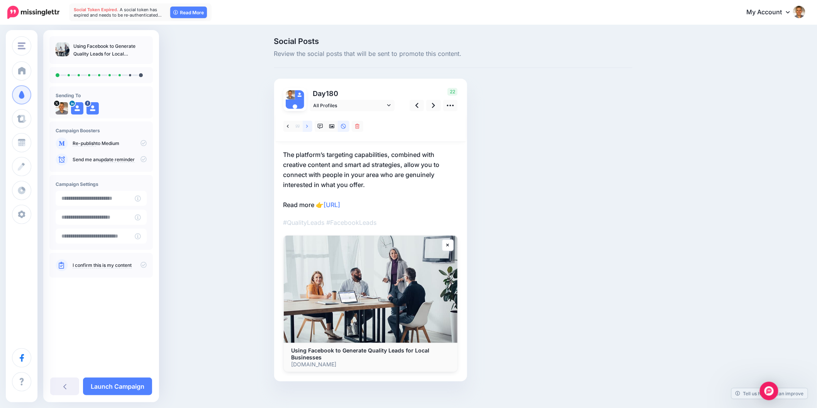
click at [307, 122] on link at bounding box center [308, 126] width 10 height 11
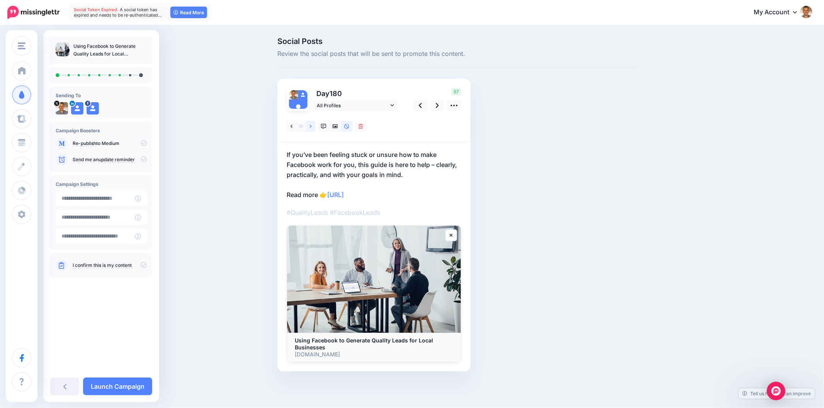
click at [314, 124] on link at bounding box center [311, 126] width 10 height 11
drag, startPoint x: 285, startPoint y: 153, endPoint x: 468, endPoint y: 155, distance: 183.4
click at [468, 155] on div "Day 180 All Profiles" at bounding box center [373, 225] width 193 height 293
copy p "Generating quality leads through Facebook doesn’t require"
drag, startPoint x: 376, startPoint y: 163, endPoint x: 442, endPoint y: 147, distance: 68.2
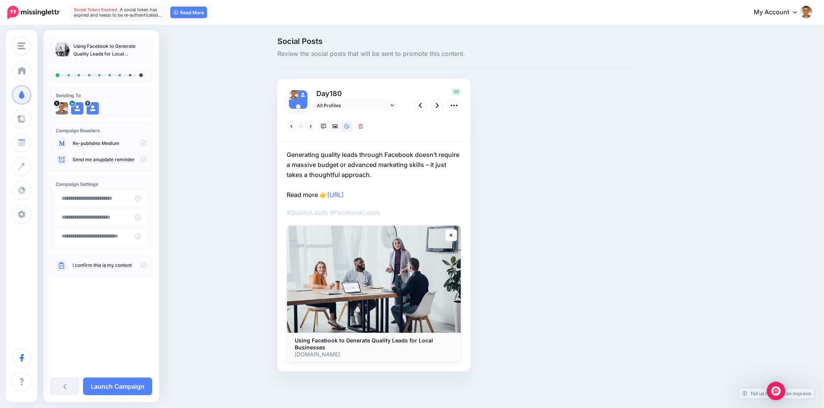
click at [376, 163] on p "Generating quality leads through Facebook doesn’t require a massive budget or a…" at bounding box center [373, 175] width 175 height 50
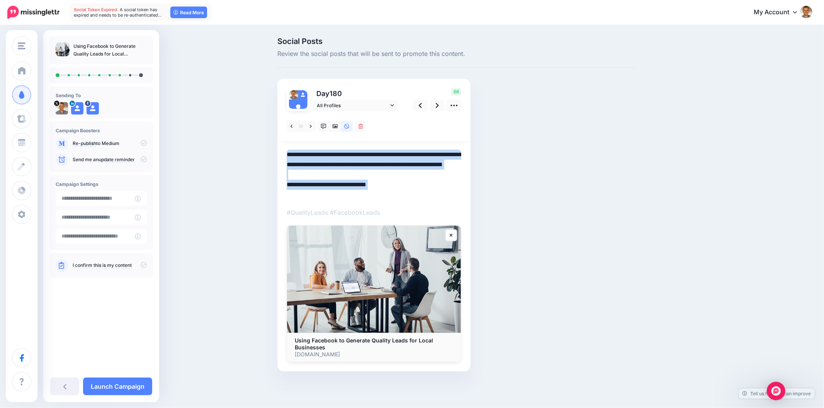
drag, startPoint x: 286, startPoint y: 155, endPoint x: 466, endPoint y: 155, distance: 180.3
click at [466, 155] on div "Day 180 All Profiles" at bounding box center [373, 225] width 193 height 293
drag, startPoint x: 466, startPoint y: 156, endPoint x: 445, endPoint y: 153, distance: 21.1
click at [466, 156] on div "Day 180 All Profiles" at bounding box center [373, 225] width 193 height 293
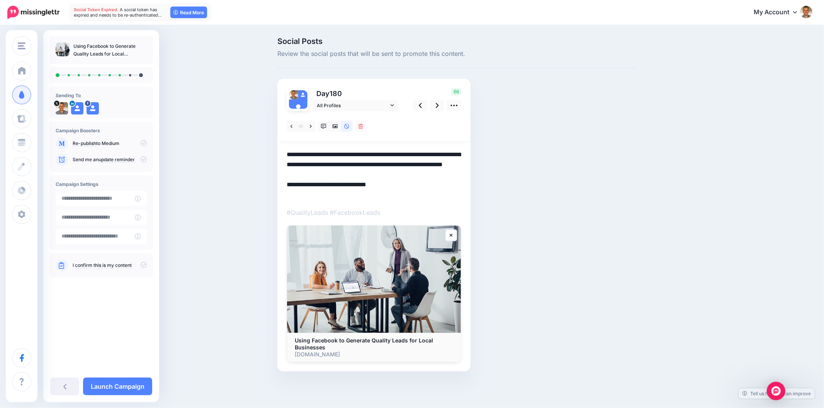
drag, startPoint x: 409, startPoint y: 155, endPoint x: 276, endPoint y: 157, distance: 133.2
click at [275, 158] on div "Social Posts Review the social posts that will be sent to promote this content.…" at bounding box center [456, 216] width 370 height 358
click at [310, 123] on link at bounding box center [311, 126] width 10 height 11
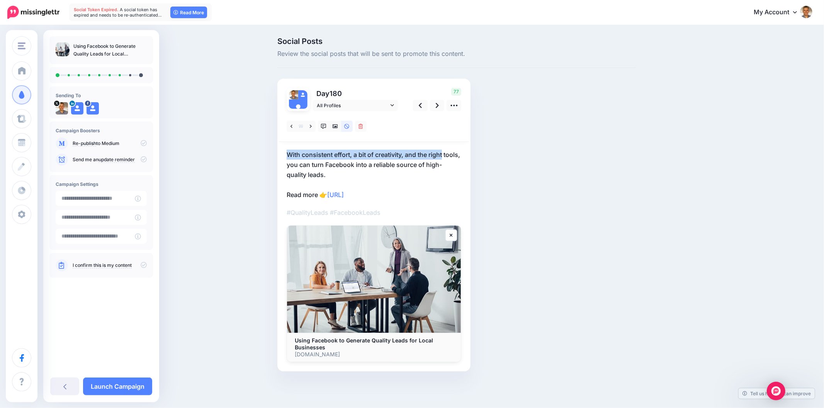
drag, startPoint x: 283, startPoint y: 156, endPoint x: 465, endPoint y: 157, distance: 182.6
click at [465, 157] on div "Day 180 All Profiles" at bounding box center [373, 225] width 193 height 293
copy p "With consistent effort, a bit of creativity, and the right"
click at [306, 127] on link at bounding box center [311, 126] width 10 height 11
click at [310, 124] on icon at bounding box center [311, 126] width 2 height 5
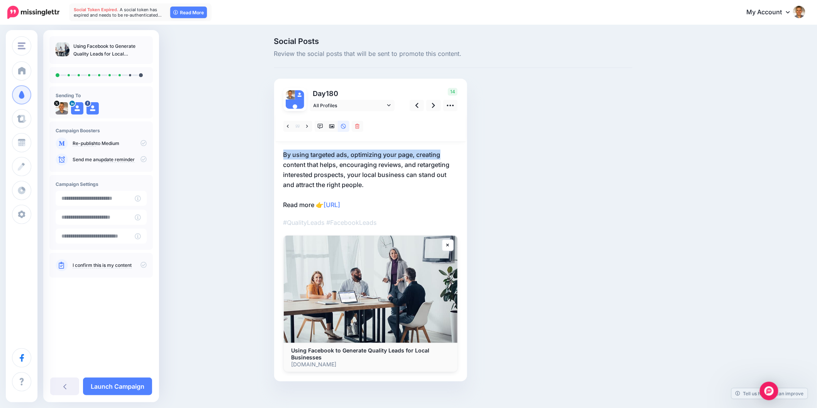
drag, startPoint x: 335, startPoint y: 156, endPoint x: 471, endPoint y: 159, distance: 136.3
click at [471, 159] on div "Social Posts Review the social posts that will be sent to promote this content.…" at bounding box center [453, 221] width 370 height 368
copy p "By using targeted ads, optimizing your page, creating"
click at [308, 126] on link at bounding box center [308, 126] width 10 height 11
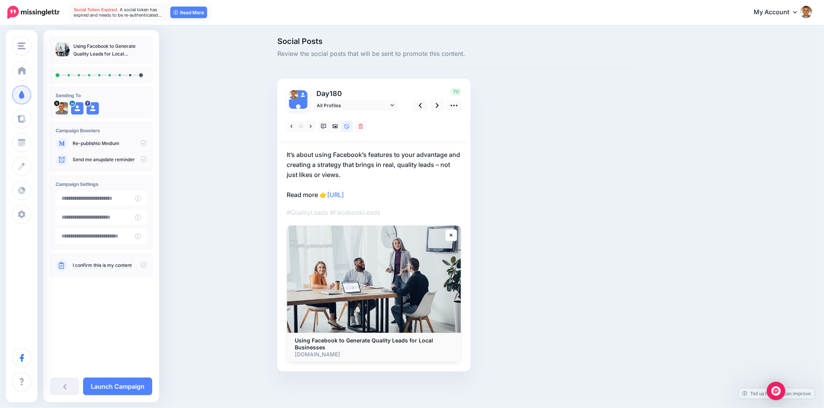
click at [318, 165] on p "It’s about using Facebook’s features to your advantage and creating a strategy …" at bounding box center [373, 175] width 175 height 50
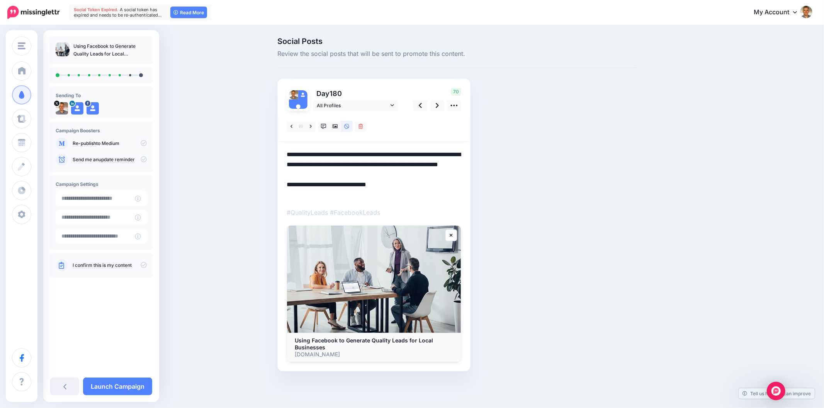
click at [318, 165] on textarea "**********" at bounding box center [373, 175] width 175 height 50
click at [318, 166] on textarea "**********" at bounding box center [373, 175] width 175 height 50
paste textarea
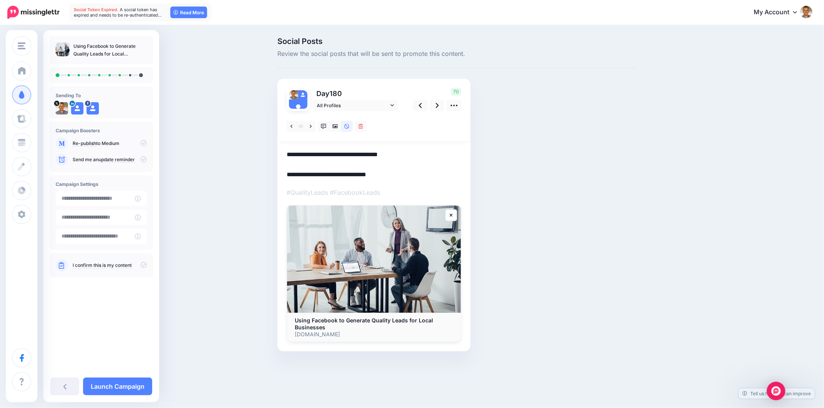
type textarea "**********"
click at [585, 163] on div "Social Posts Review the social posts that will be sent to promote this content.…" at bounding box center [456, 205] width 370 height 337
click at [323, 126] on icon at bounding box center [323, 126] width 5 height 5
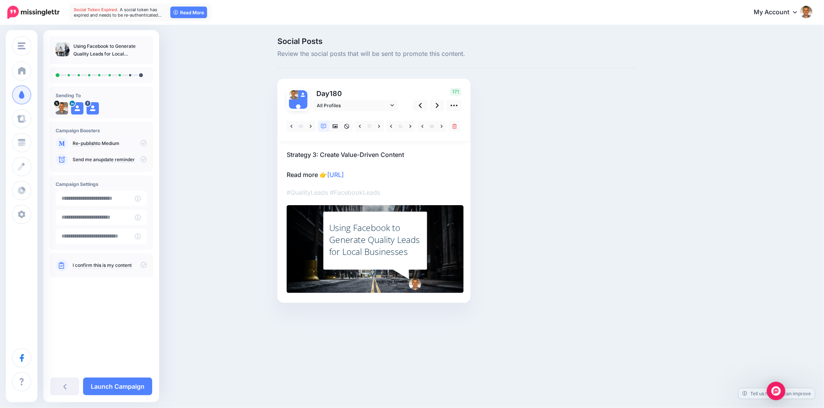
click at [368, 232] on div "Using Facebook to Generate Quality Leads for Local Businesses" at bounding box center [375, 240] width 92 height 36
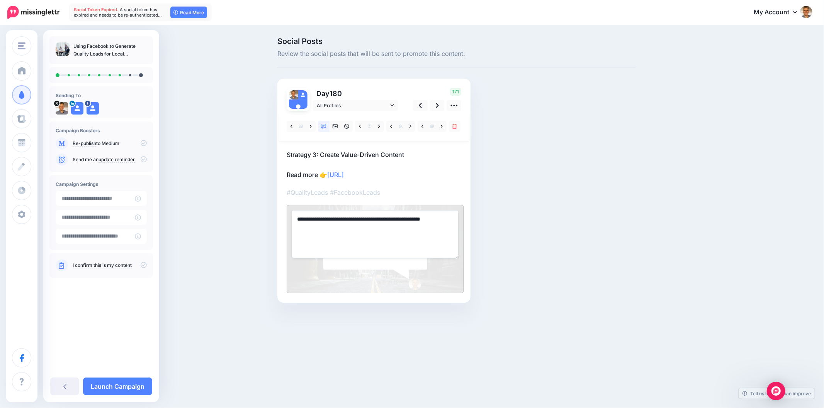
click at [368, 232] on textarea "**********" at bounding box center [375, 234] width 167 height 48
paste textarea "**********"
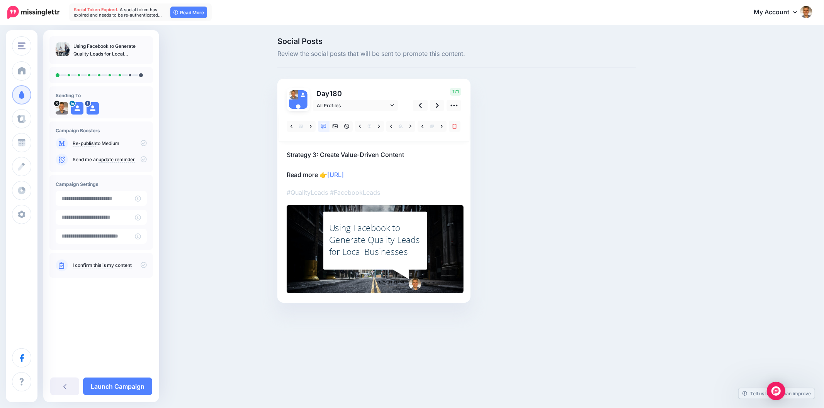
click at [572, 217] on div "Social Posts Review the social posts that will be sent to promote this content.…" at bounding box center [456, 181] width 370 height 289
drag, startPoint x: 752, startPoint y: 217, endPoint x: 802, endPoint y: 234, distance: 53.0
click at [751, 217] on div "Social Posts Review the social posts that will be sent to promote this content.…" at bounding box center [412, 182] width 824 height 312
click at [664, 203] on div "Social Posts Review the social posts that will be sent to promote this content.…" at bounding box center [493, 181] width 444 height 289
click at [442, 98] on div "171" at bounding box center [436, 99] width 62 height 23
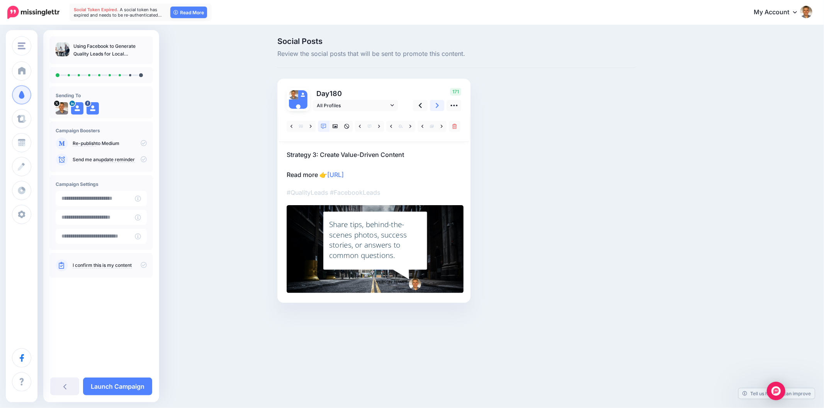
click at [434, 106] on link at bounding box center [437, 105] width 15 height 11
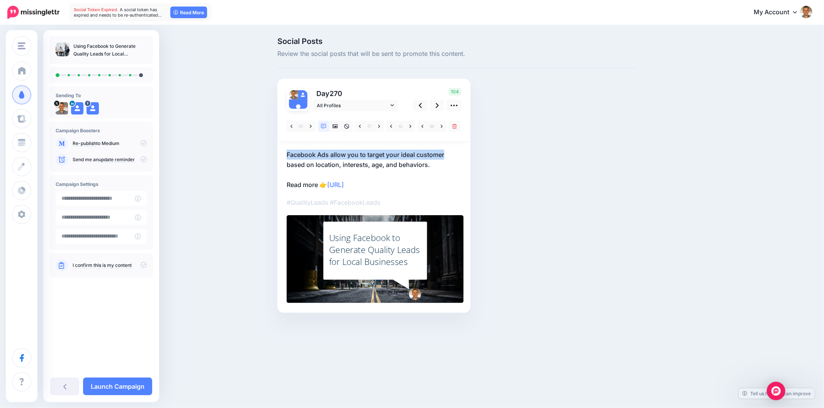
drag, startPoint x: 277, startPoint y: 157, endPoint x: 476, endPoint y: 154, distance: 199.6
click at [476, 154] on div "Social Posts Review the social posts that will be sent to promote this content.…" at bounding box center [456, 186] width 370 height 299
click at [311, 125] on icon at bounding box center [311, 126] width 2 height 5
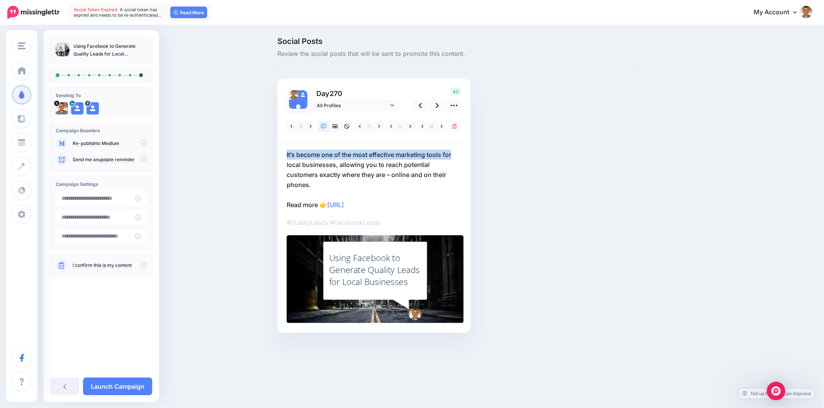
drag, startPoint x: 333, startPoint y: 155, endPoint x: 469, endPoint y: 155, distance: 135.9
click at [469, 155] on div "Day 270 All Profiles" at bounding box center [373, 206] width 193 height 254
drag, startPoint x: 713, startPoint y: 136, endPoint x: 798, endPoint y: 147, distance: 86.1
click at [713, 136] on div "Social Posts Review the social posts that will be sent to promote this content.…" at bounding box center [493, 196] width 444 height 319
click at [376, 273] on div "Using Facebook to Generate Quality Leads for Local Businesses" at bounding box center [375, 271] width 92 height 36
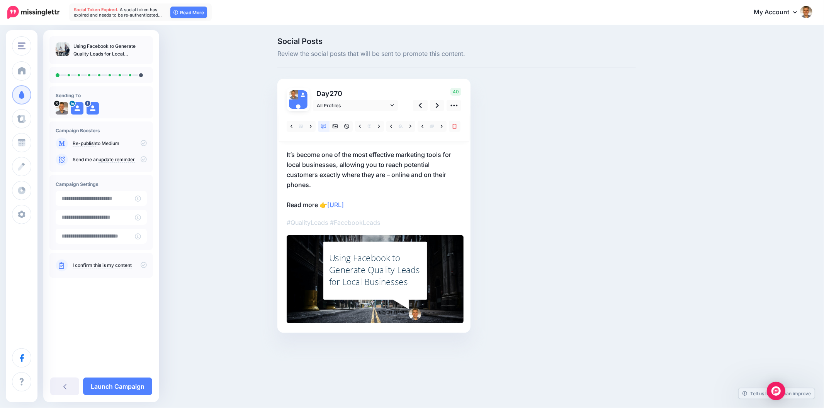
click at [0, 0] on textarea "**********" at bounding box center [0, 0] width 0 height 0
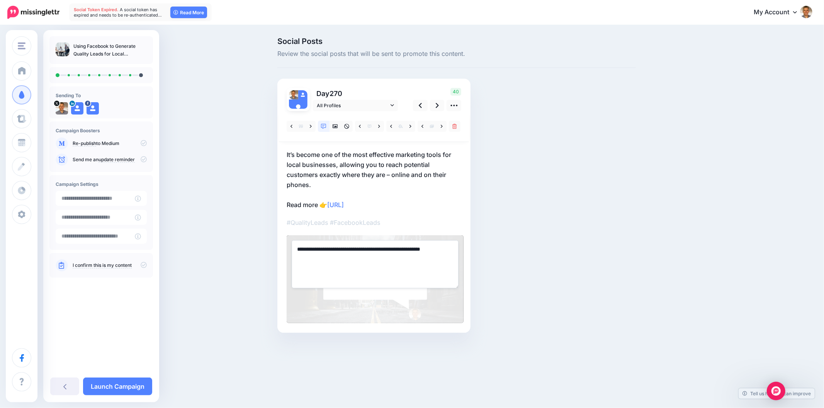
click at [376, 256] on textarea "**********" at bounding box center [375, 265] width 167 height 48
paste textarea "**********"
drag, startPoint x: 300, startPoint y: 248, endPoint x: 288, endPoint y: 246, distance: 12.3
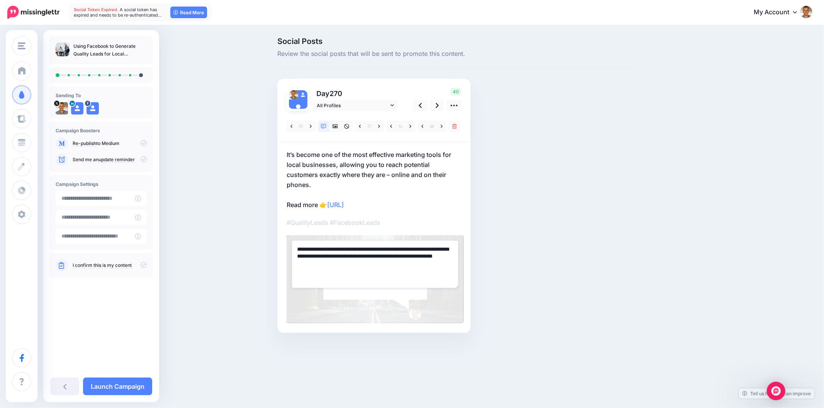
click at [289, 246] on div "**********" at bounding box center [374, 280] width 177 height 88
type textarea "**********"
click at [495, 259] on div "Social Posts Review the social posts that will be sent to promote this content.…" at bounding box center [456, 196] width 370 height 319
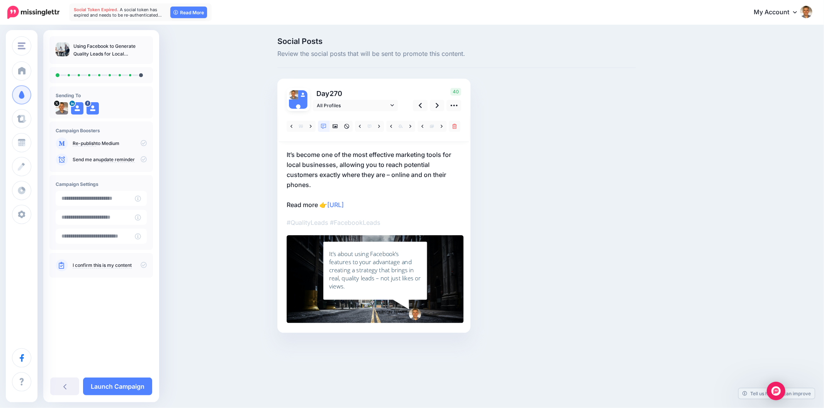
click at [298, 182] on p "It’s become one of the most effective marketing tools for local businesses, all…" at bounding box center [373, 180] width 175 height 60
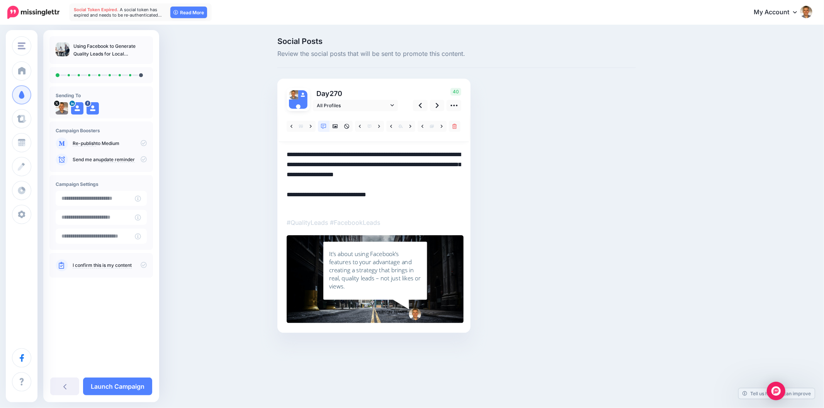
drag, startPoint x: 312, startPoint y: 183, endPoint x: 272, endPoint y: 145, distance: 55.2
click at [272, 145] on div "Social Posts Review the social posts that will be sent to promote this content.…" at bounding box center [456, 196] width 370 height 319
paste textarea
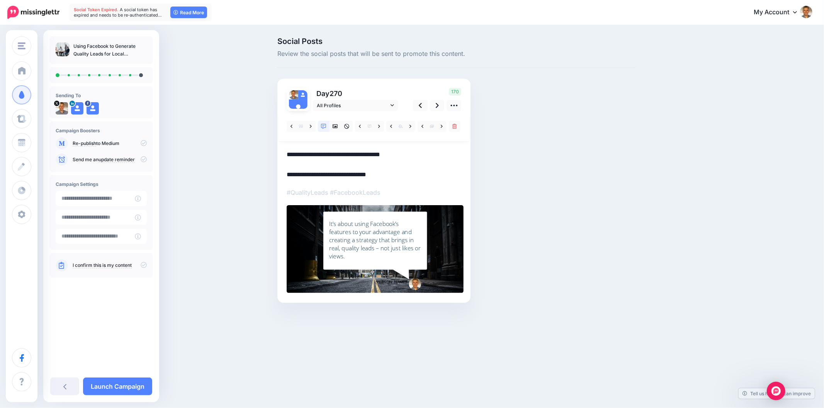
type textarea "**********"
click at [611, 174] on div "Social Posts Review the social posts that will be sent to promote this content.…" at bounding box center [456, 181] width 370 height 289
click at [404, 234] on div "It’s about using Facebook’s features to your advantage and creating a strategy …" at bounding box center [375, 240] width 92 height 41
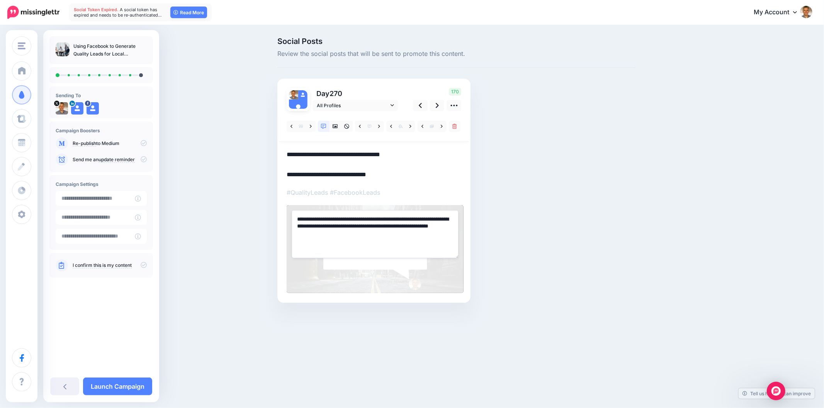
click at [404, 233] on textarea "**********" at bounding box center [375, 234] width 167 height 48
paste textarea
type textarea "**********"
click at [514, 220] on div "Social Posts Review the social posts that will be sent to promote this content.…" at bounding box center [456, 181] width 370 height 289
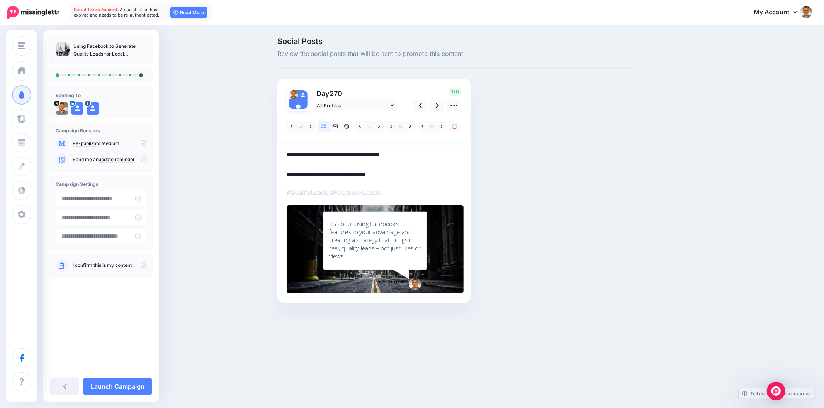
click at [568, 211] on div "Social Posts Review the social posts that will be sent to promote this content.…" at bounding box center [456, 181] width 370 height 289
click at [593, 244] on div "Social Posts Review the social posts that will be sent to promote this content.…" at bounding box center [456, 181] width 370 height 289
drag, startPoint x: 604, startPoint y: 212, endPoint x: 592, endPoint y: 209, distance: 13.0
click at [603, 212] on div "Social Posts Review the social posts that will be sent to promote this content.…" at bounding box center [456, 181] width 370 height 289
click at [410, 128] on icon at bounding box center [410, 126] width 2 height 5
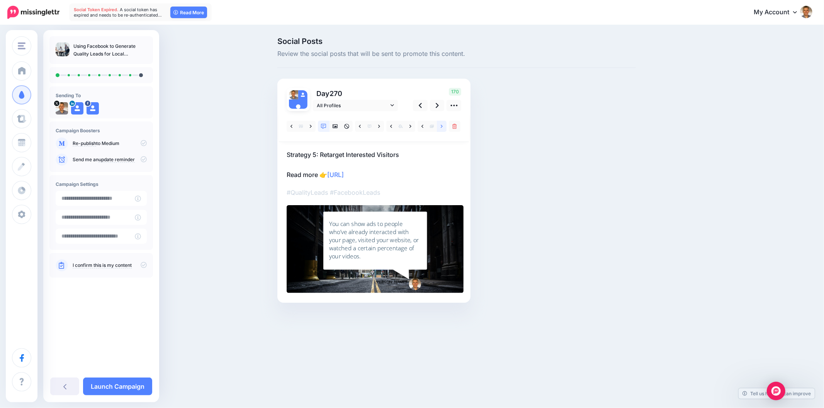
click at [441, 125] on icon at bounding box center [442, 126] width 2 height 5
click at [439, 125] on link at bounding box center [442, 126] width 10 height 11
click at [436, 105] on icon at bounding box center [437, 106] width 3 height 8
click at [322, 152] on p "Strategy 1: Use Targeted Facebook Ads Read more 👉 https://lttr.ai/Ai1RS" at bounding box center [373, 165] width 175 height 30
click at [322, 152] on textarea "**********" at bounding box center [373, 165] width 175 height 30
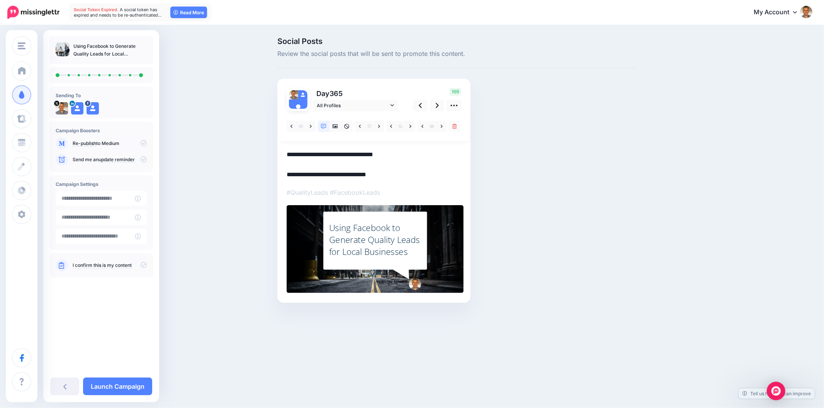
click at [322, 152] on textarea "**********" at bounding box center [373, 165] width 175 height 30
paste textarea "**********"
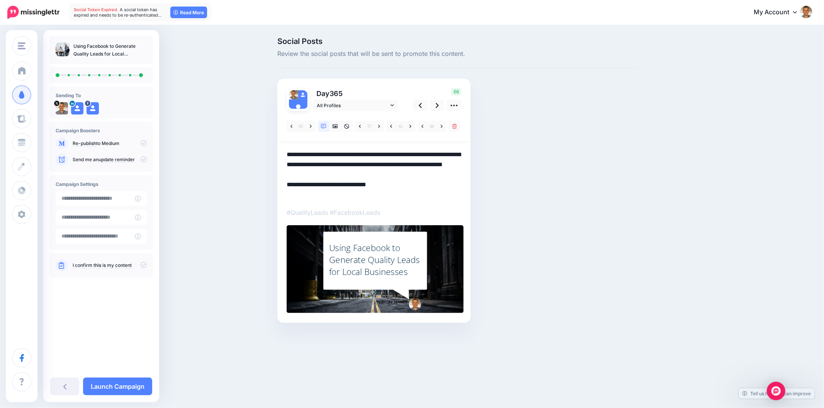
type textarea "**********"
click at [659, 244] on div "Social Posts Review the social posts that will be sent to promote this content.…" at bounding box center [493, 191] width 444 height 309
click at [337, 274] on div "Using Facebook to Generate Quality Leads for Local Businesses" at bounding box center [375, 260] width 92 height 36
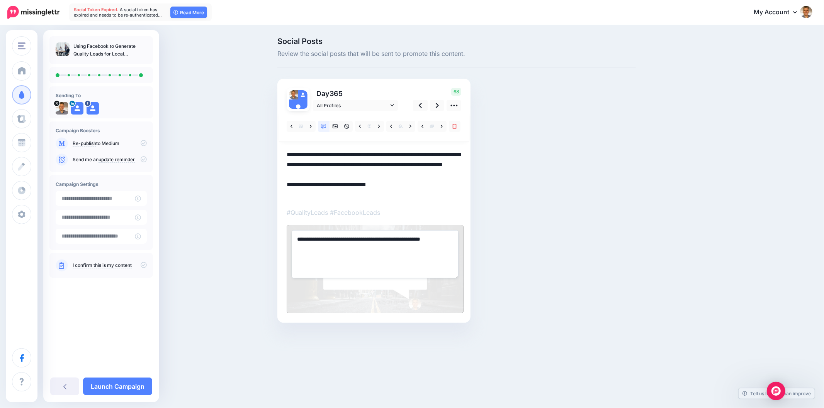
click at [337, 274] on textarea "**********" at bounding box center [375, 255] width 167 height 48
click at [344, 256] on textarea "**********" at bounding box center [375, 255] width 167 height 48
paste textarea "**********"
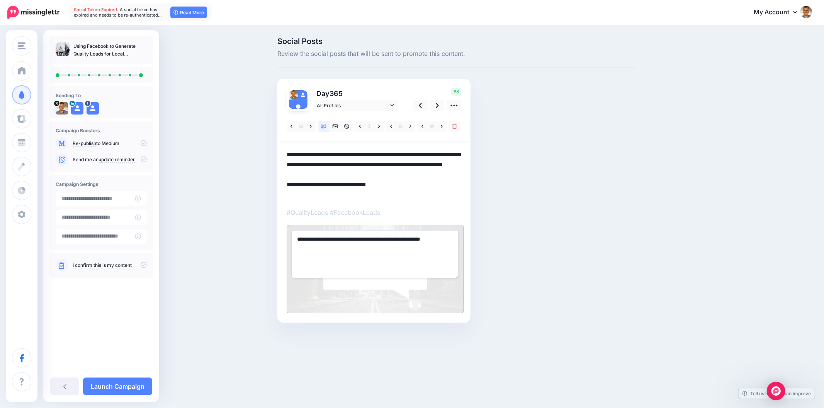
type textarea "**********"
click at [622, 239] on div "Social Posts Review the social posts that will be sent to promote this content.…" at bounding box center [456, 191] width 370 height 309
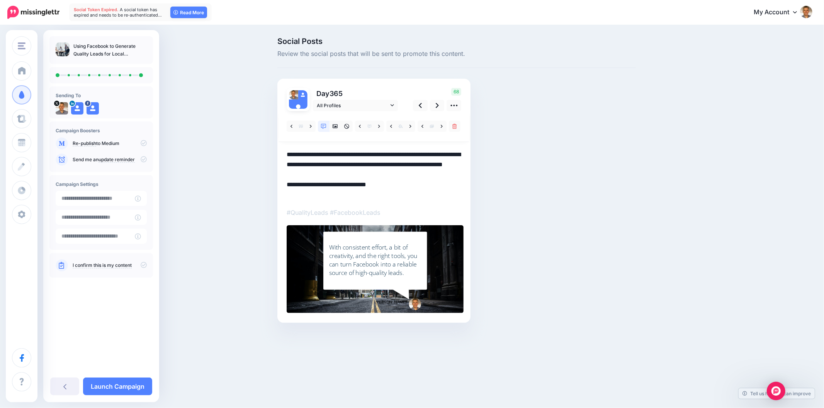
click at [619, 237] on div "Social Posts Review the social posts that will be sent to promote this content.…" at bounding box center [456, 191] width 370 height 309
click at [576, 195] on div "Social Posts Review the social posts that will be sent to promote this content.…" at bounding box center [456, 191] width 370 height 309
click at [598, 202] on div "Social Posts Review the social posts that will be sent to promote this content.…" at bounding box center [456, 191] width 370 height 309
click at [500, 296] on div "Social Posts Review the social posts that will be sent to promote this content.…" at bounding box center [456, 191] width 370 height 309
click at [432, 103] on link at bounding box center [437, 105] width 15 height 11
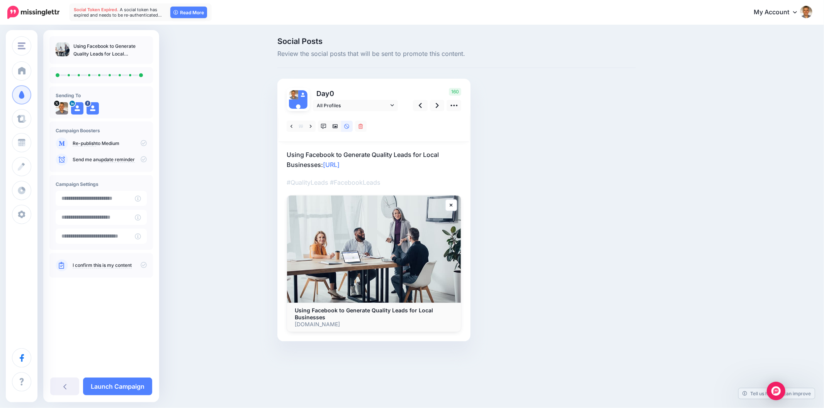
drag, startPoint x: 634, startPoint y: 286, endPoint x: 655, endPoint y: 278, distance: 22.2
click at [634, 286] on div "Social Posts Review the social posts that will be sent to promote this content.…" at bounding box center [456, 200] width 370 height 327
click at [575, 173] on div "Social Posts Review the social posts that will be sent to promote this content.…" at bounding box center [456, 200] width 370 height 327
click at [437, 102] on icon at bounding box center [437, 106] width 3 height 8
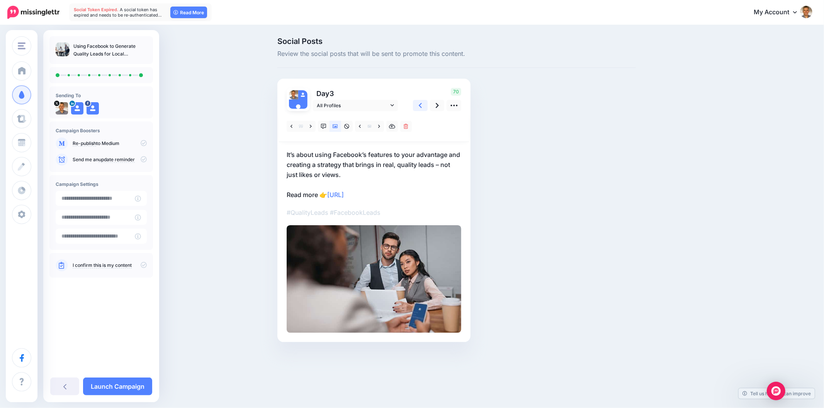
click at [422, 107] on link at bounding box center [420, 105] width 15 height 11
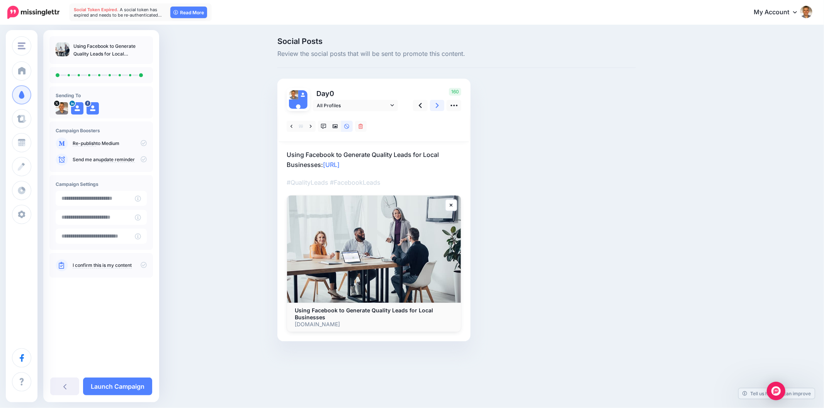
click at [438, 106] on icon at bounding box center [437, 106] width 3 height 8
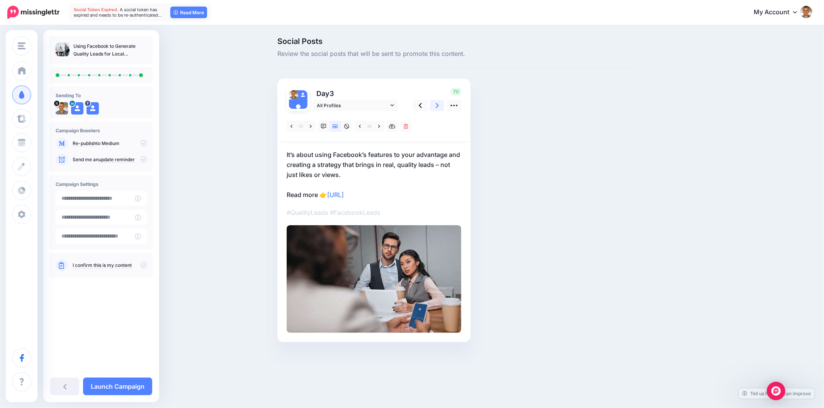
click at [436, 105] on icon at bounding box center [437, 106] width 3 height 8
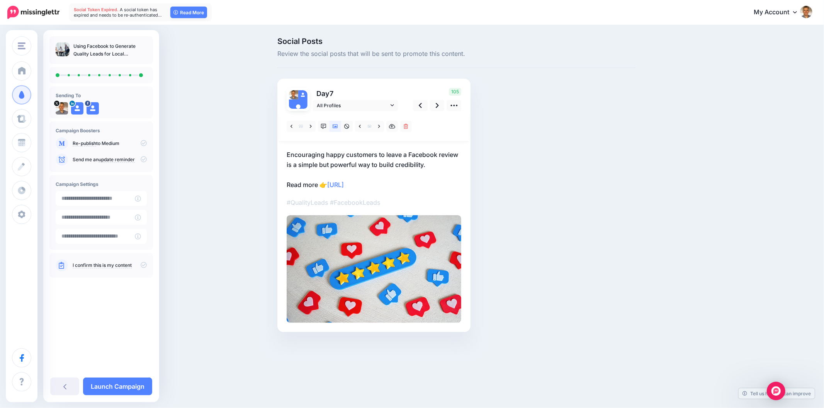
click at [573, 171] on div "Social Posts Review the social posts that will be sent to promote this content.…" at bounding box center [456, 196] width 370 height 318
click at [438, 107] on icon at bounding box center [437, 106] width 3 height 8
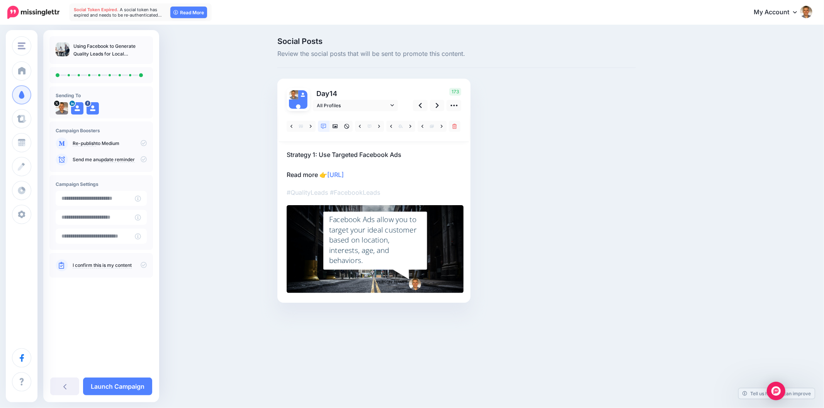
drag, startPoint x: 617, startPoint y: 258, endPoint x: 473, endPoint y: 196, distance: 157.1
click at [616, 257] on div "Social Posts Review the social posts that will be sent to promote this content.…" at bounding box center [456, 181] width 370 height 289
click at [439, 105] on link at bounding box center [437, 105] width 15 height 11
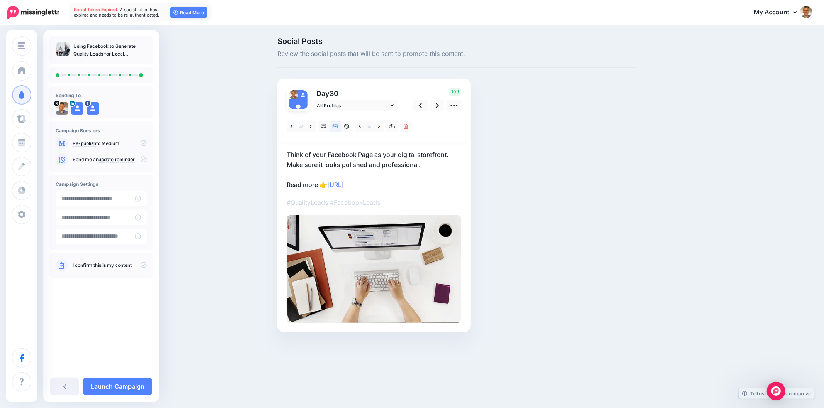
click at [674, 175] on div "Social Posts Review the social posts that will be sent to promote this content.…" at bounding box center [493, 196] width 444 height 318
click at [436, 105] on icon at bounding box center [437, 106] width 3 height 8
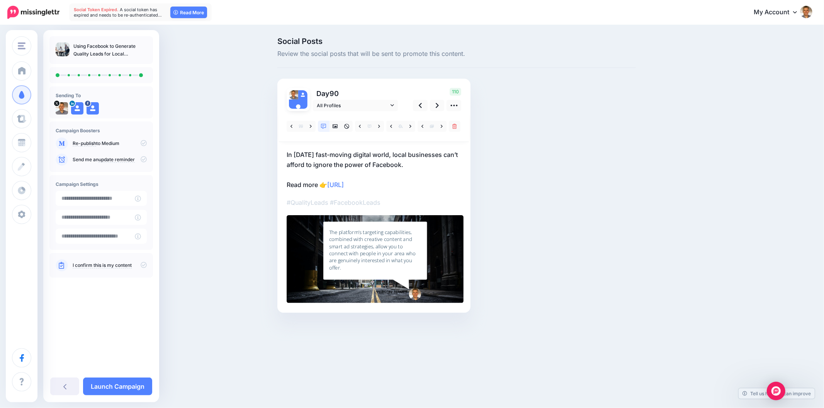
drag, startPoint x: 669, startPoint y: 278, endPoint x: 657, endPoint y: 271, distance: 14.0
click at [666, 276] on div "Social Posts Review the social posts that will be sent to promote this content.…" at bounding box center [493, 186] width 444 height 299
click at [434, 106] on link at bounding box center [437, 105] width 15 height 11
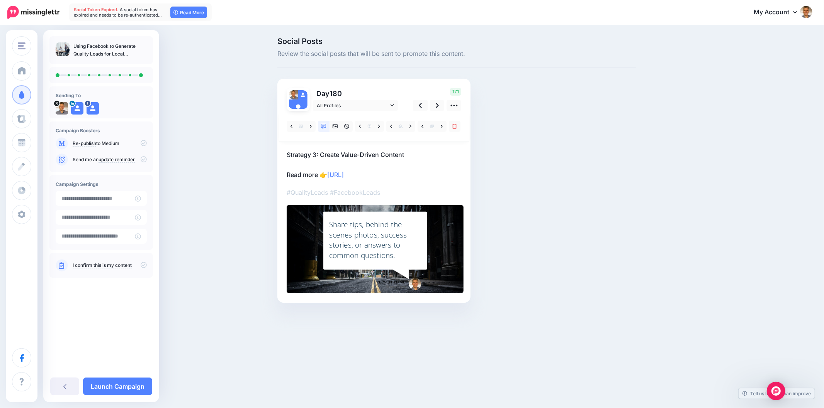
click at [608, 226] on div "Social Posts Review the social posts that will be sent to promote this content.…" at bounding box center [456, 181] width 370 height 289
click at [436, 106] on icon at bounding box center [437, 106] width 3 height 8
click at [442, 107] on link at bounding box center [437, 105] width 15 height 11
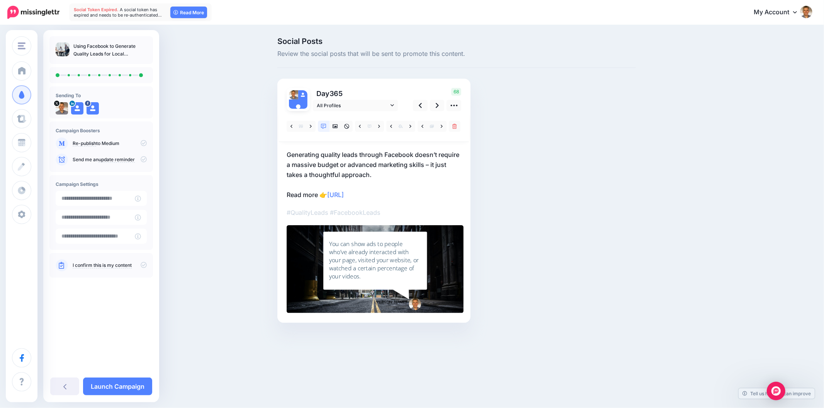
click at [609, 237] on div "Social Posts Review the social posts that will be sent to promote this content.…" at bounding box center [456, 191] width 370 height 309
click at [124, 389] on link "Launch Campaign" at bounding box center [117, 387] width 69 height 18
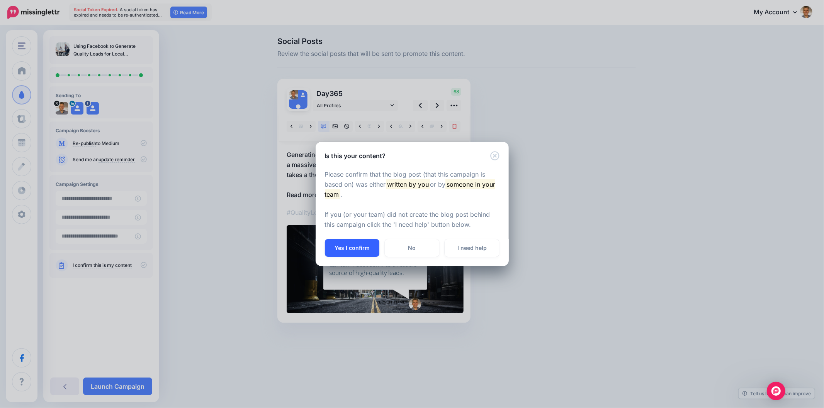
click at [344, 244] on button "Yes I confirm" at bounding box center [352, 248] width 54 height 18
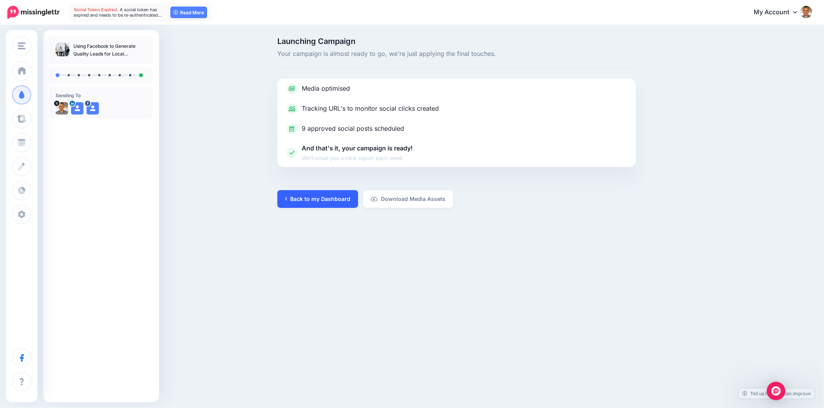
click at [308, 195] on link "Back to my Dashboard" at bounding box center [317, 199] width 81 height 18
click at [361, 215] on div "Launching Campaign Your campaign is almost ready to go, we're just applying the…" at bounding box center [412, 123] width 824 height 194
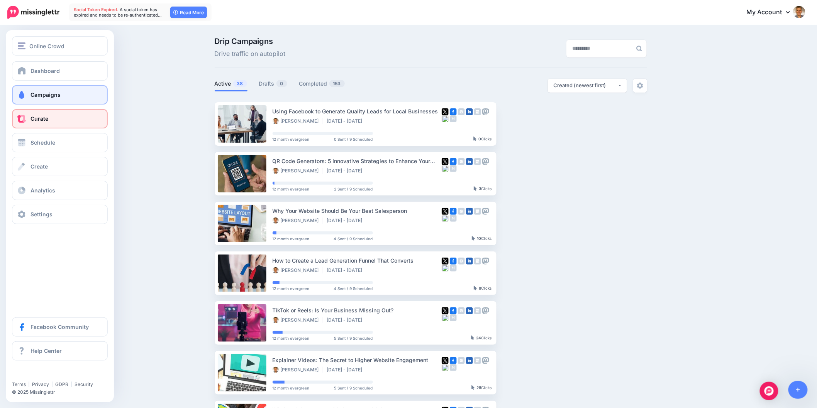
drag, startPoint x: 28, startPoint y: 121, endPoint x: 37, endPoint y: 122, distance: 9.7
click at [27, 120] on link "Curate" at bounding box center [60, 118] width 96 height 19
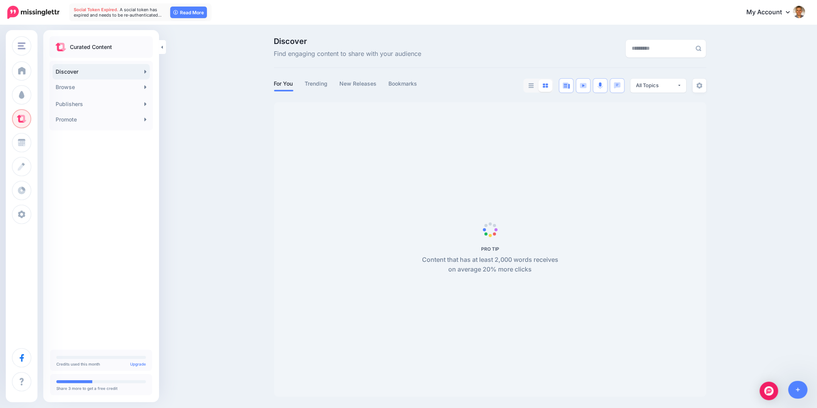
click at [785, 225] on div "Discover Find engaging content to share with your audience For You Trending New…" at bounding box center [408, 217] width 817 height 383
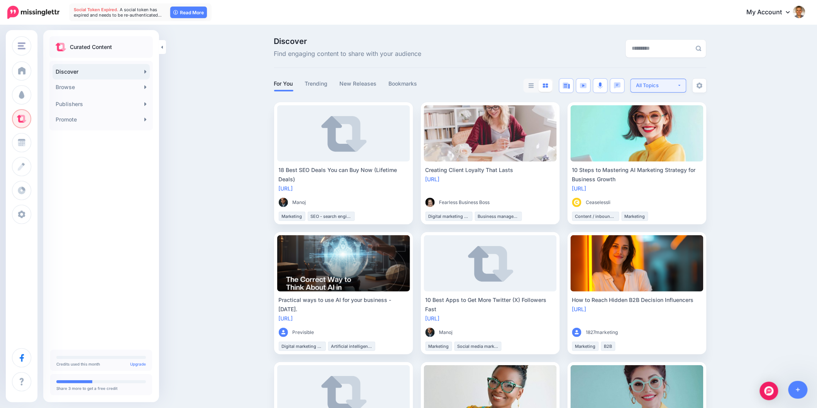
click at [673, 89] on div "All Topics" at bounding box center [656, 85] width 41 height 7
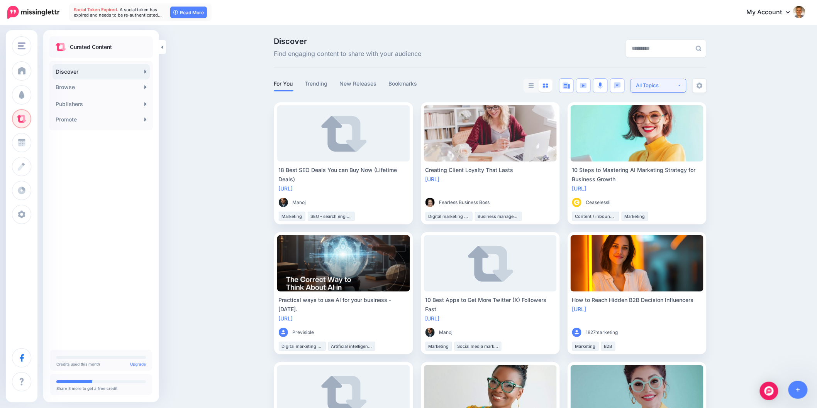
click at [682, 83] on button "All Topics" at bounding box center [658, 86] width 56 height 14
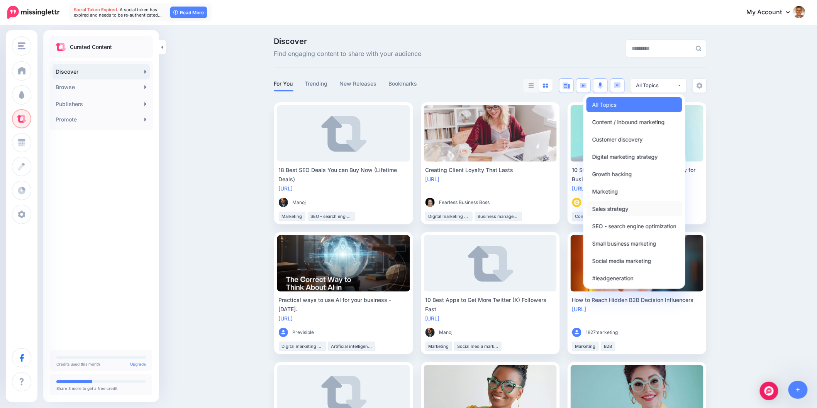
click at [626, 209] on span "Sales strategy" at bounding box center [610, 208] width 36 height 9
select select "**********"
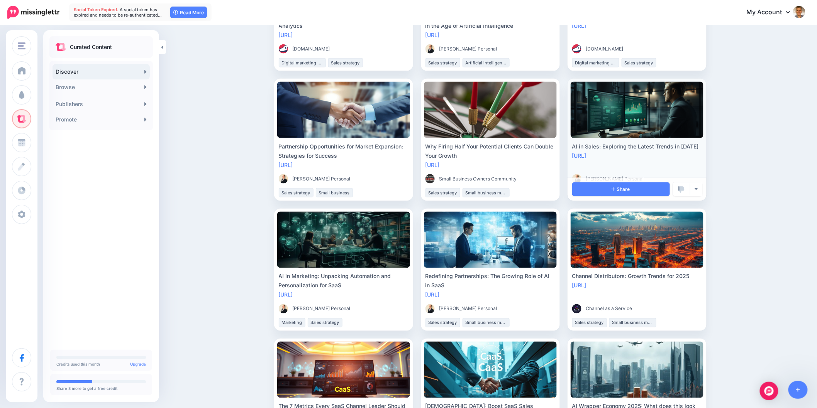
scroll to position [429, 0]
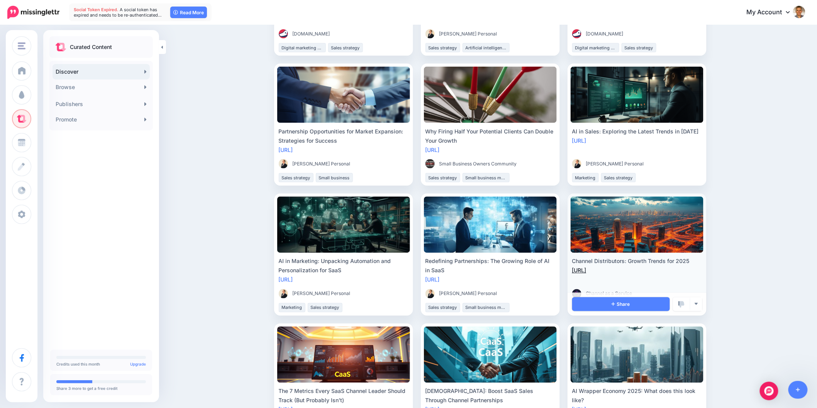
click at [586, 270] on link "[URL]" at bounding box center [579, 271] width 14 height 7
